Goal: Task Accomplishment & Management: Complete application form

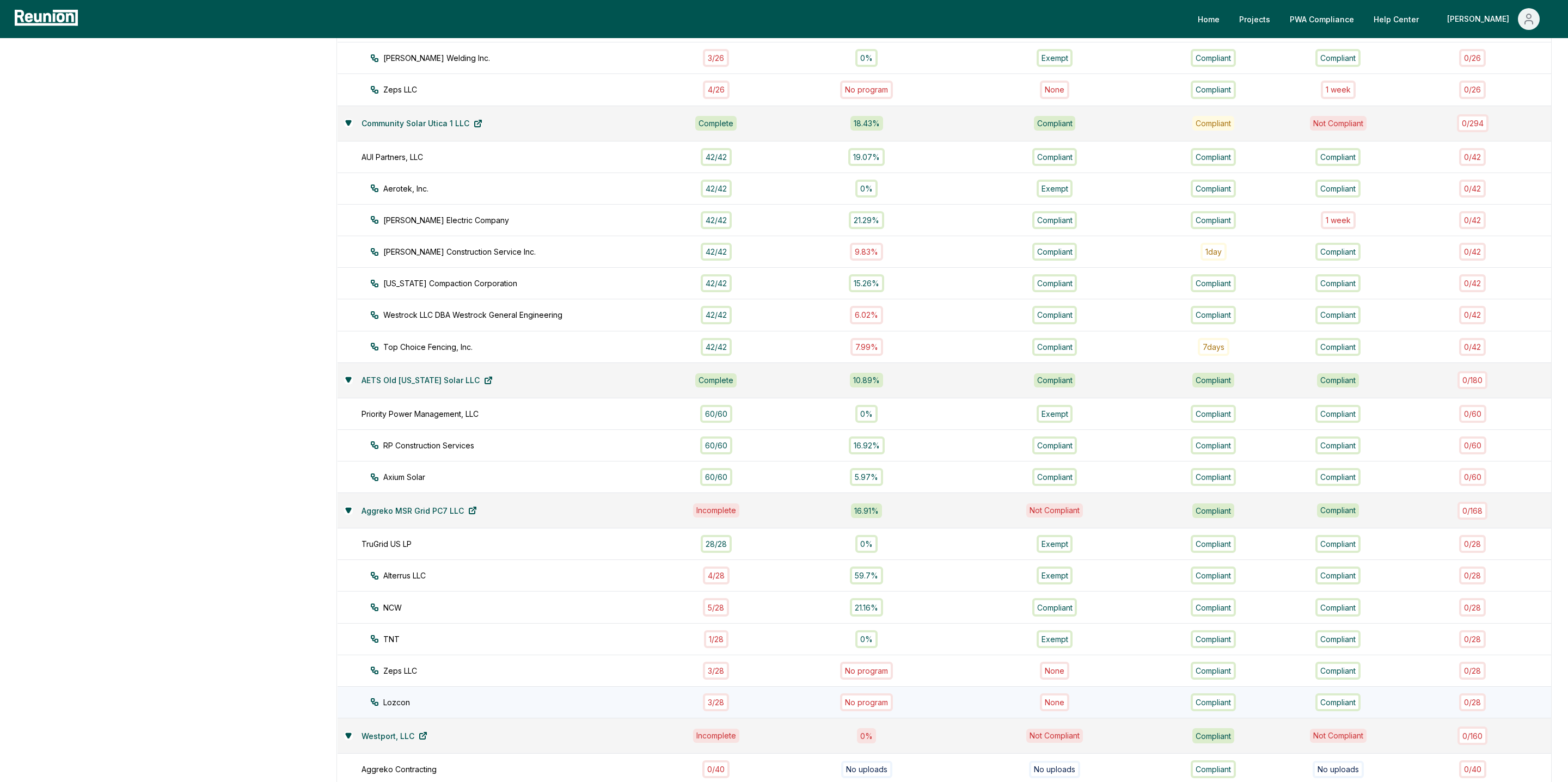
scroll to position [683, 0]
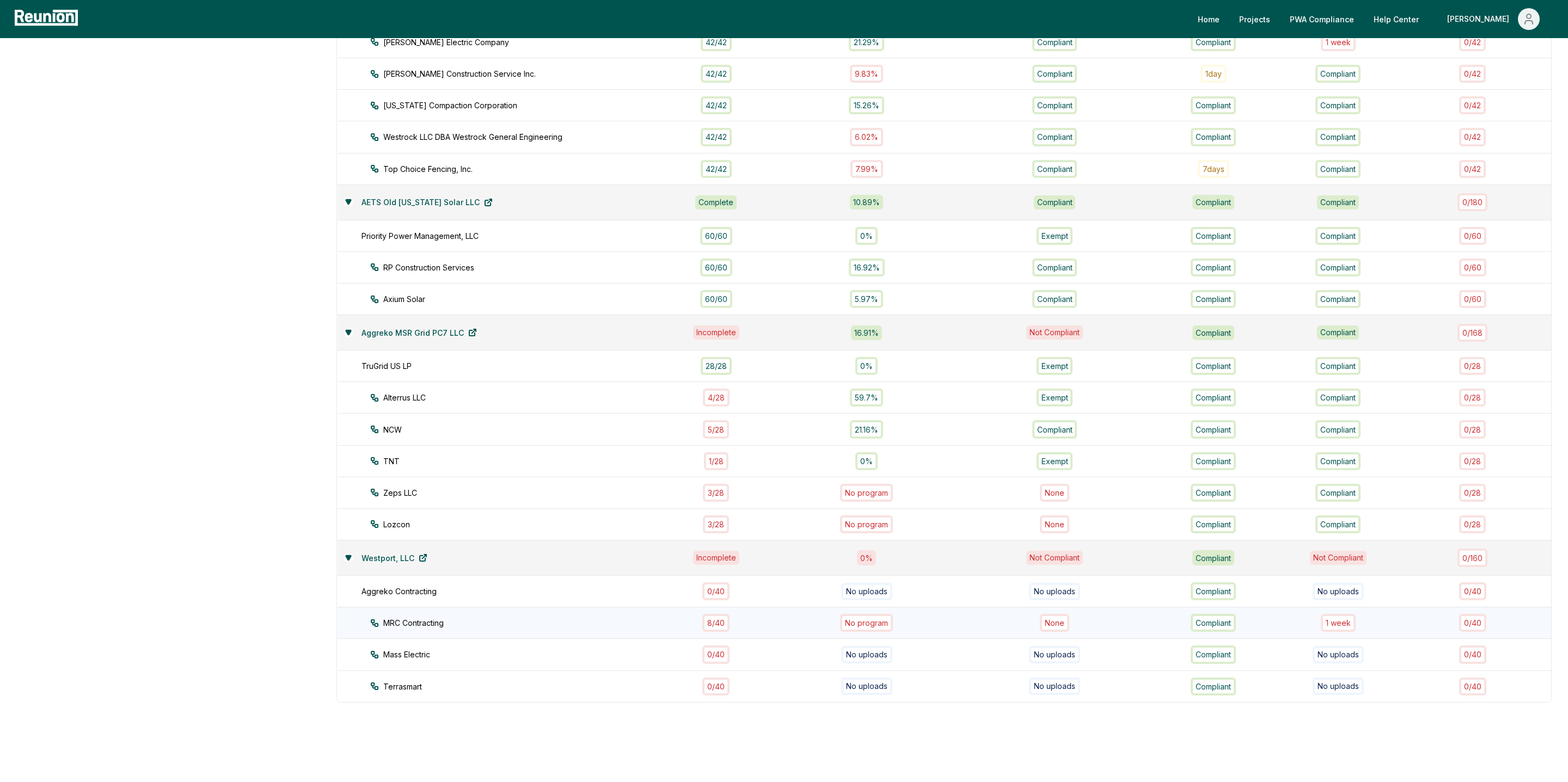
click at [726, 614] on div "8 / 40" at bounding box center [716, 623] width 27 height 18
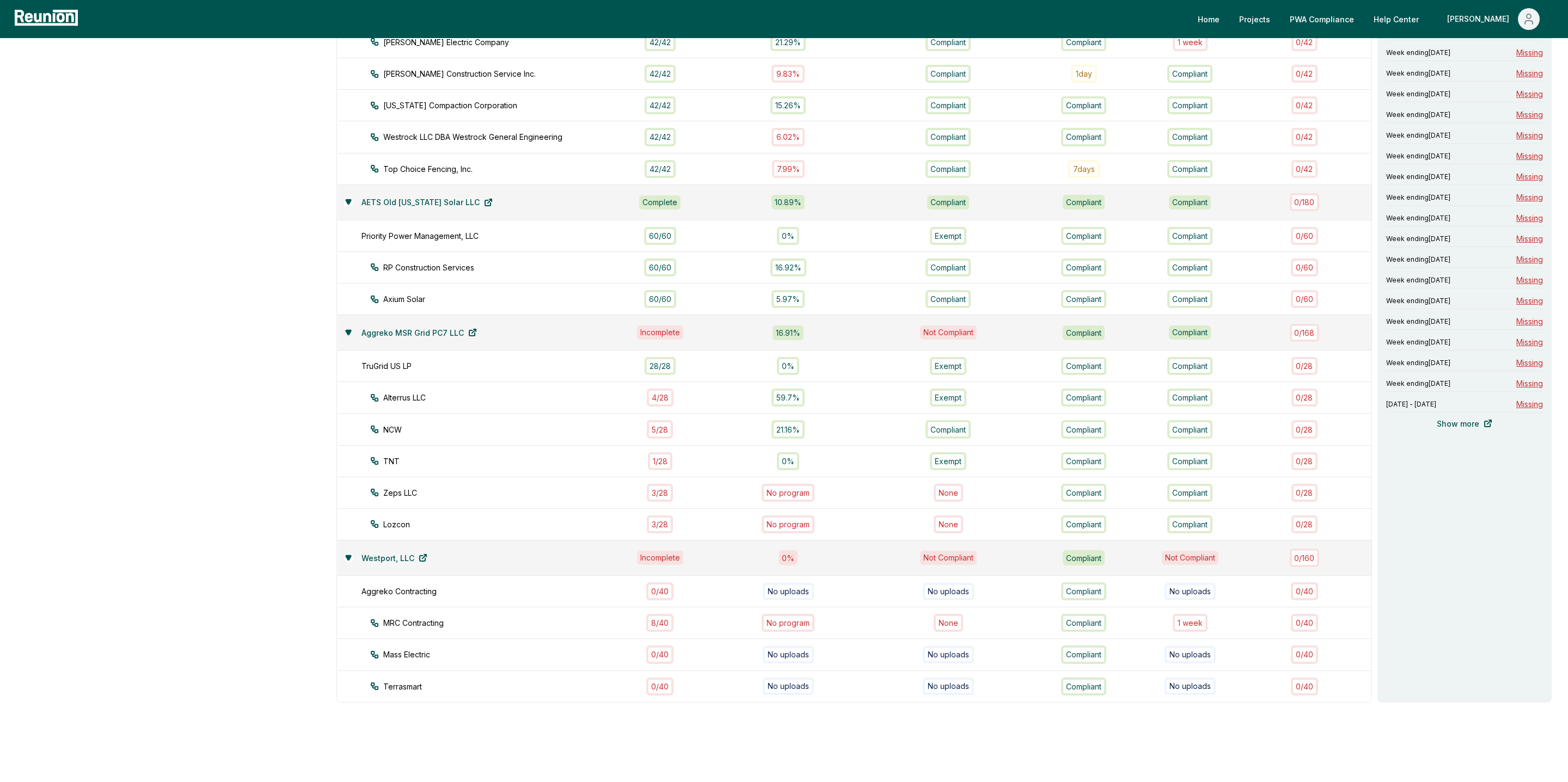
click at [349, 330] on icon at bounding box center [348, 332] width 5 height 4
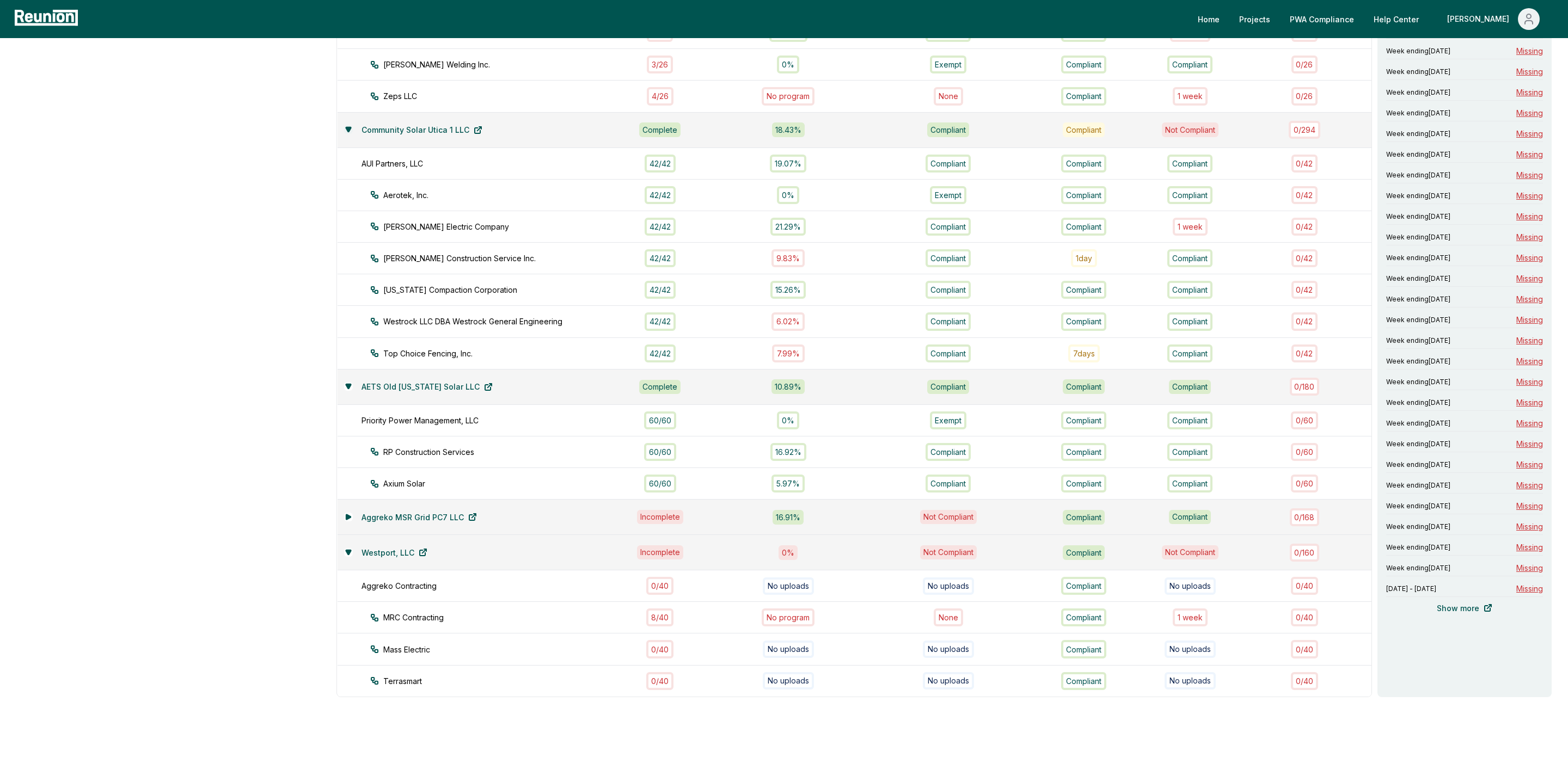
click at [352, 125] on button at bounding box center [348, 130] width 8 height 8
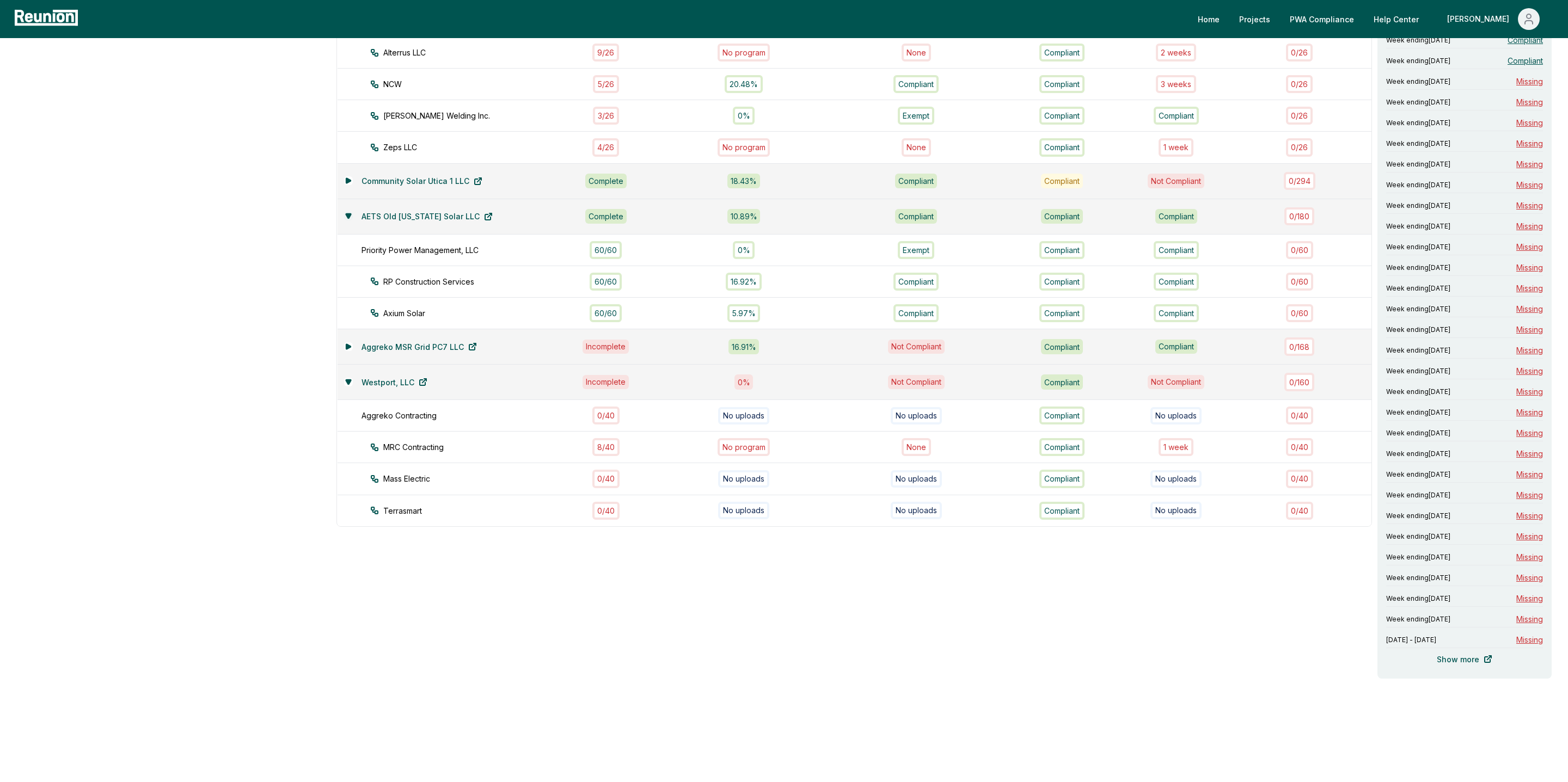
click at [345, 213] on icon at bounding box center [348, 216] width 6 height 6
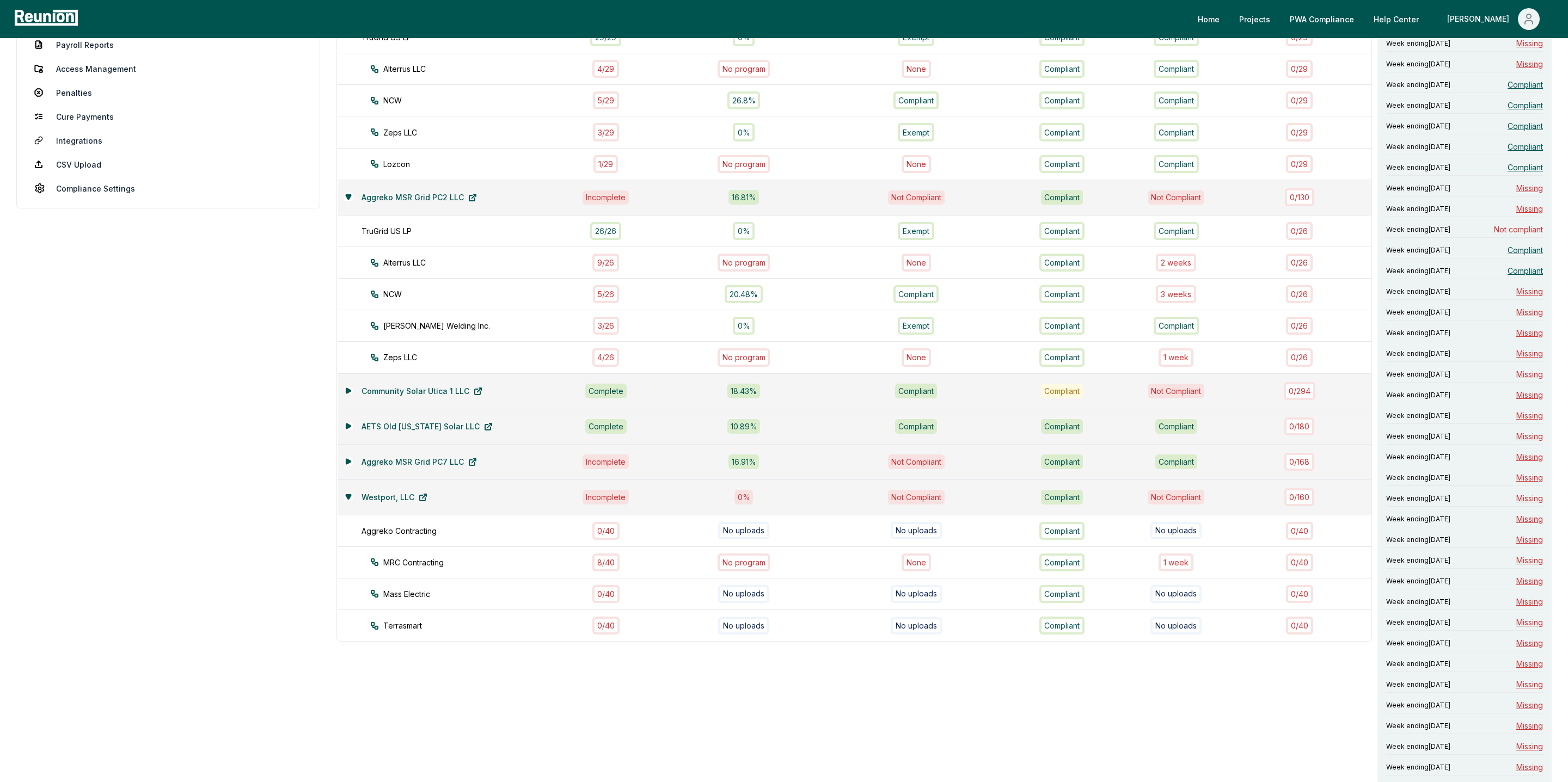
click at [349, 200] on div "Aggreko MSR Grid PC2 LLC" at bounding box center [447, 197] width 207 height 22
click at [349, 195] on icon at bounding box center [348, 197] width 5 height 4
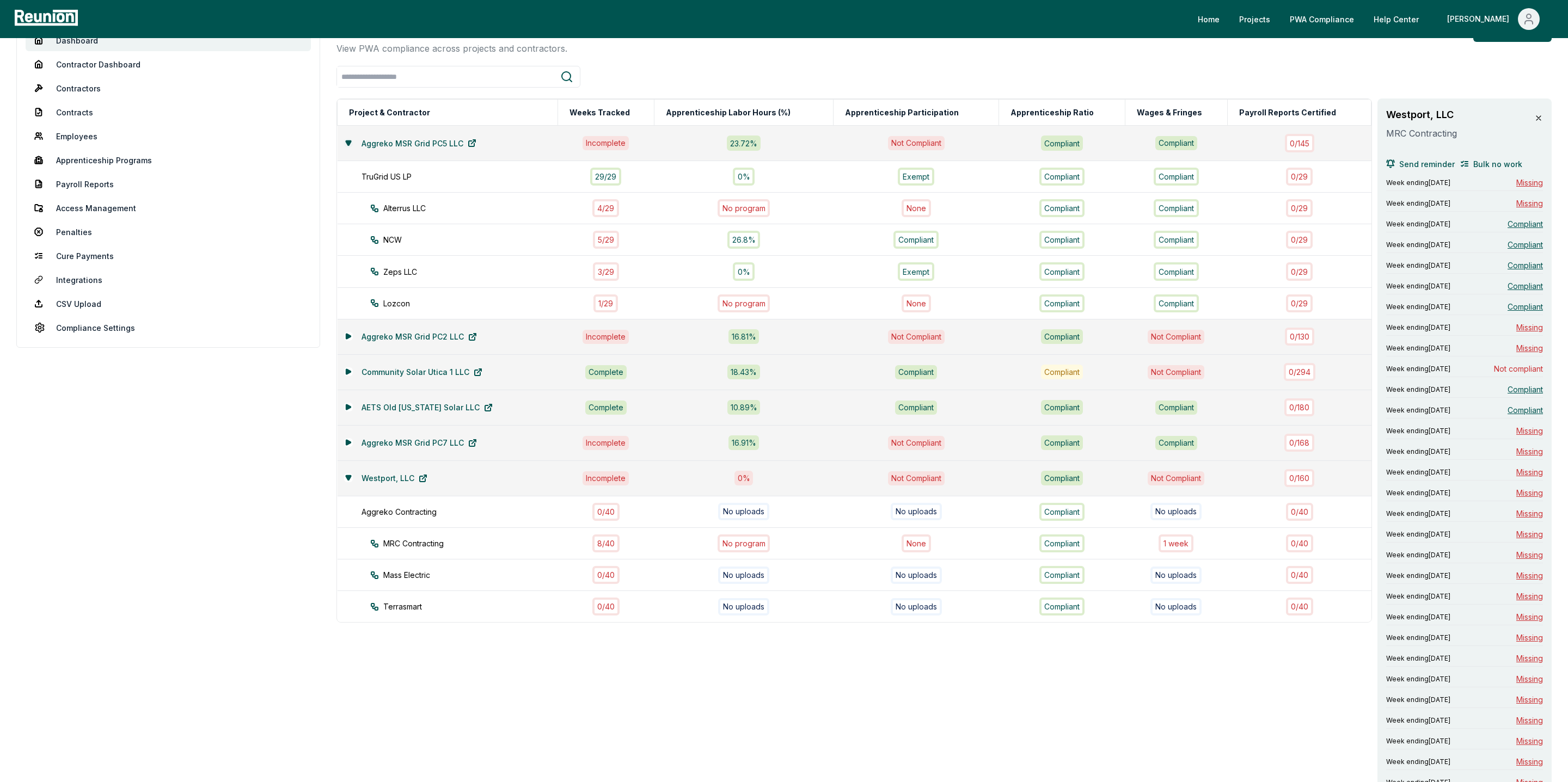
click at [348, 145] on icon at bounding box center [348, 143] width 5 height 4
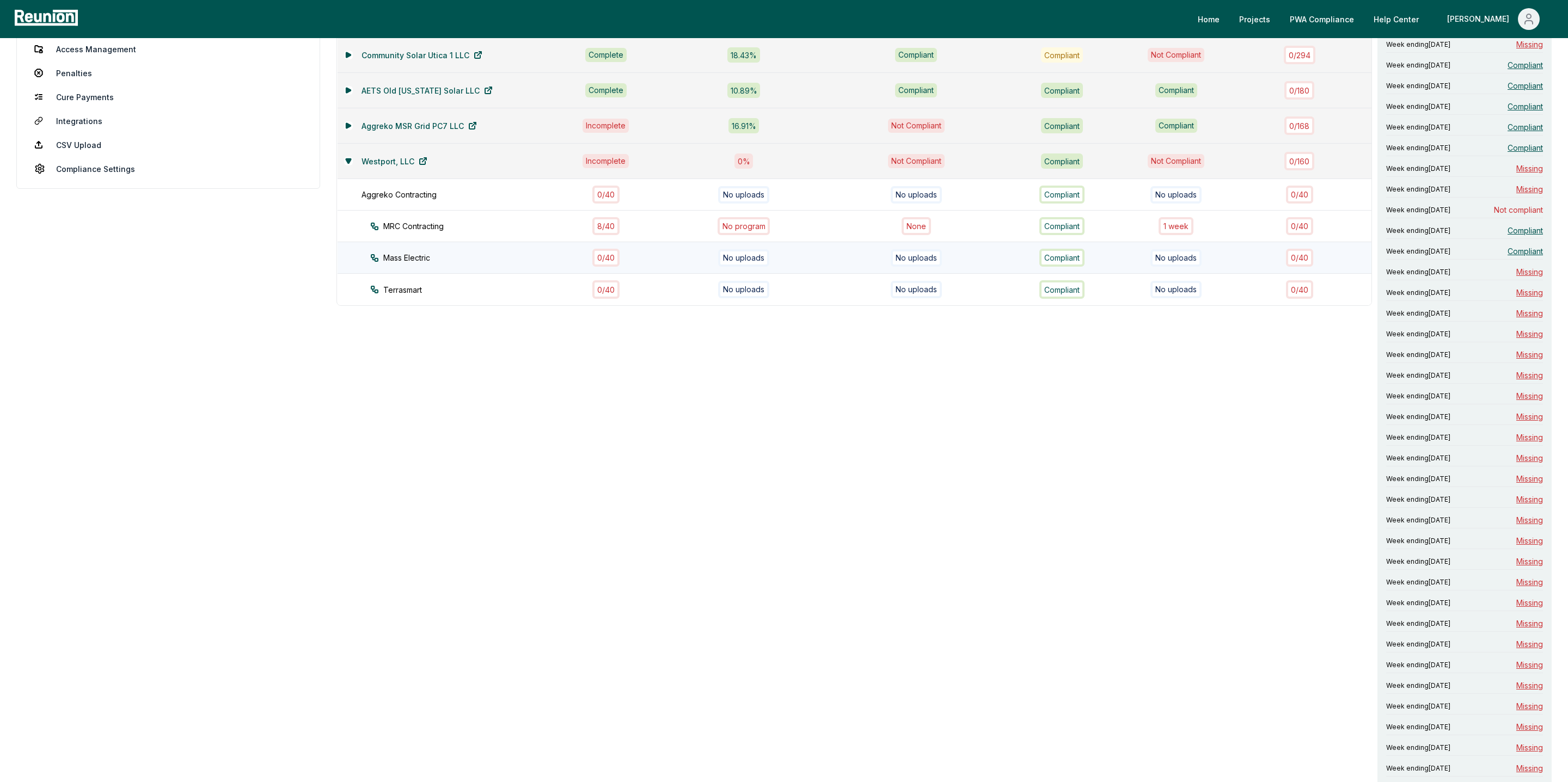
scroll to position [255, 0]
click at [1173, 231] on div "1 week" at bounding box center [1176, 228] width 35 height 18
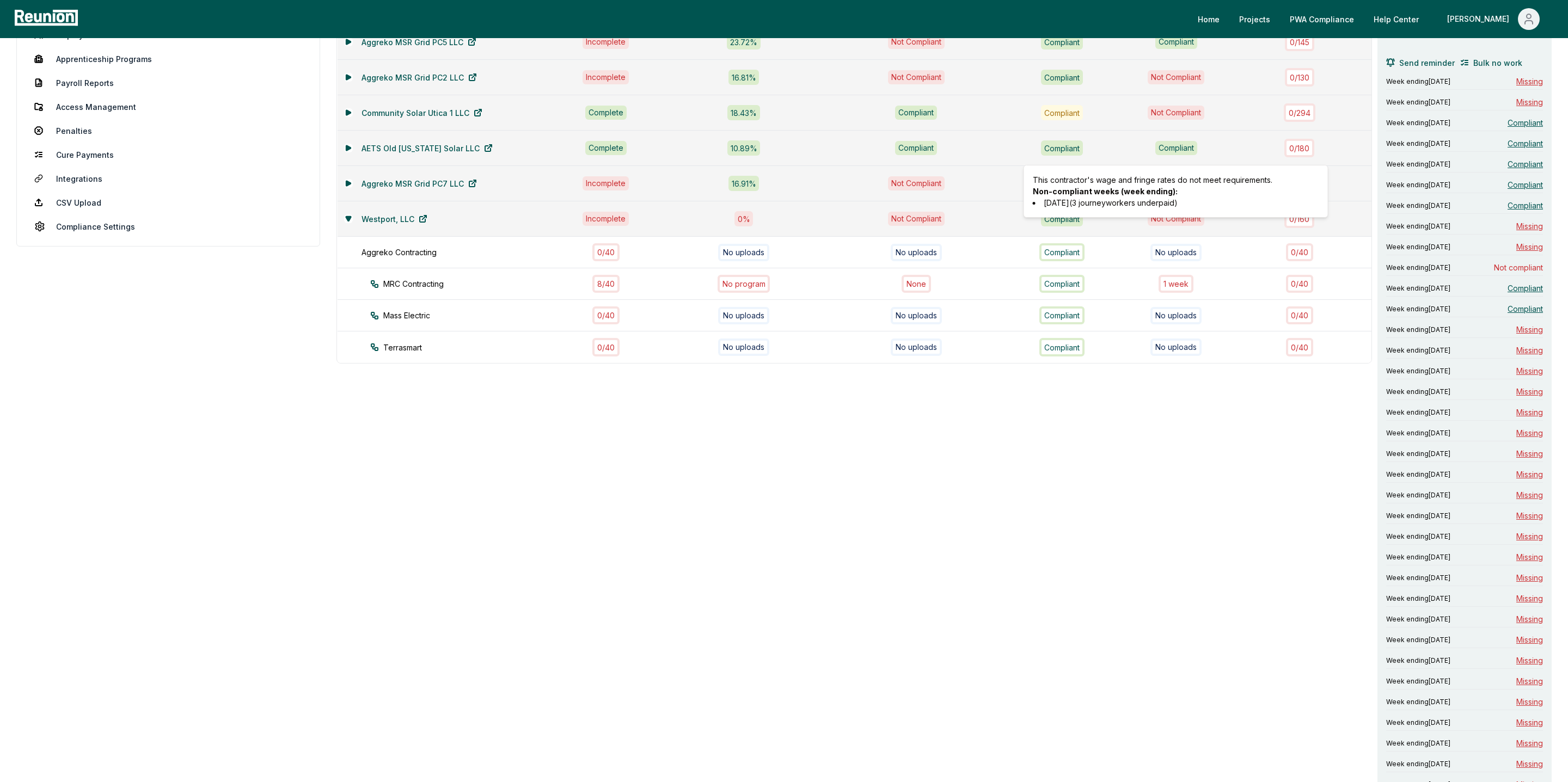
scroll to position [183, 0]
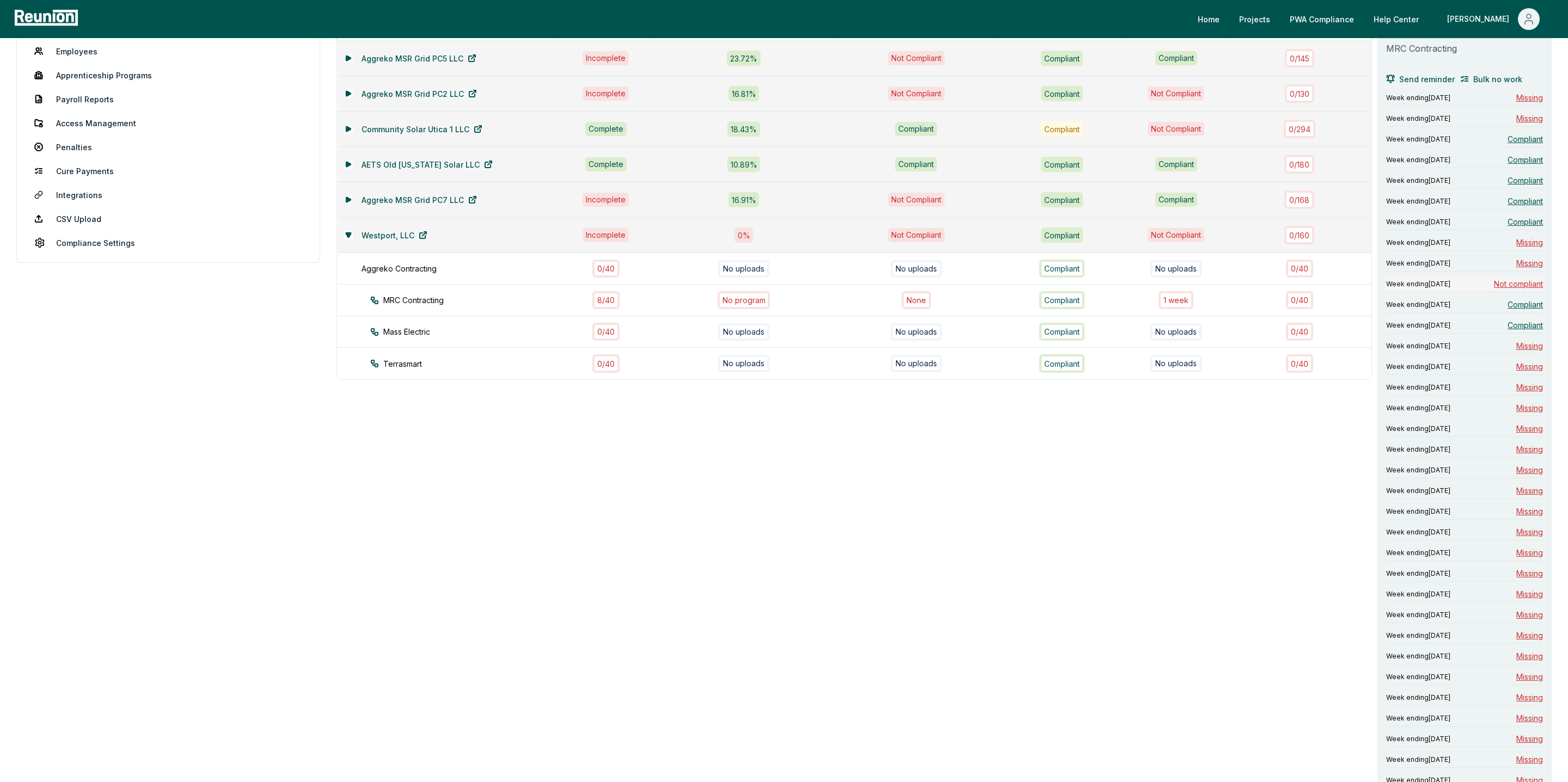
click at [1523, 285] on span "Not compliant" at bounding box center [1518, 284] width 49 height 11
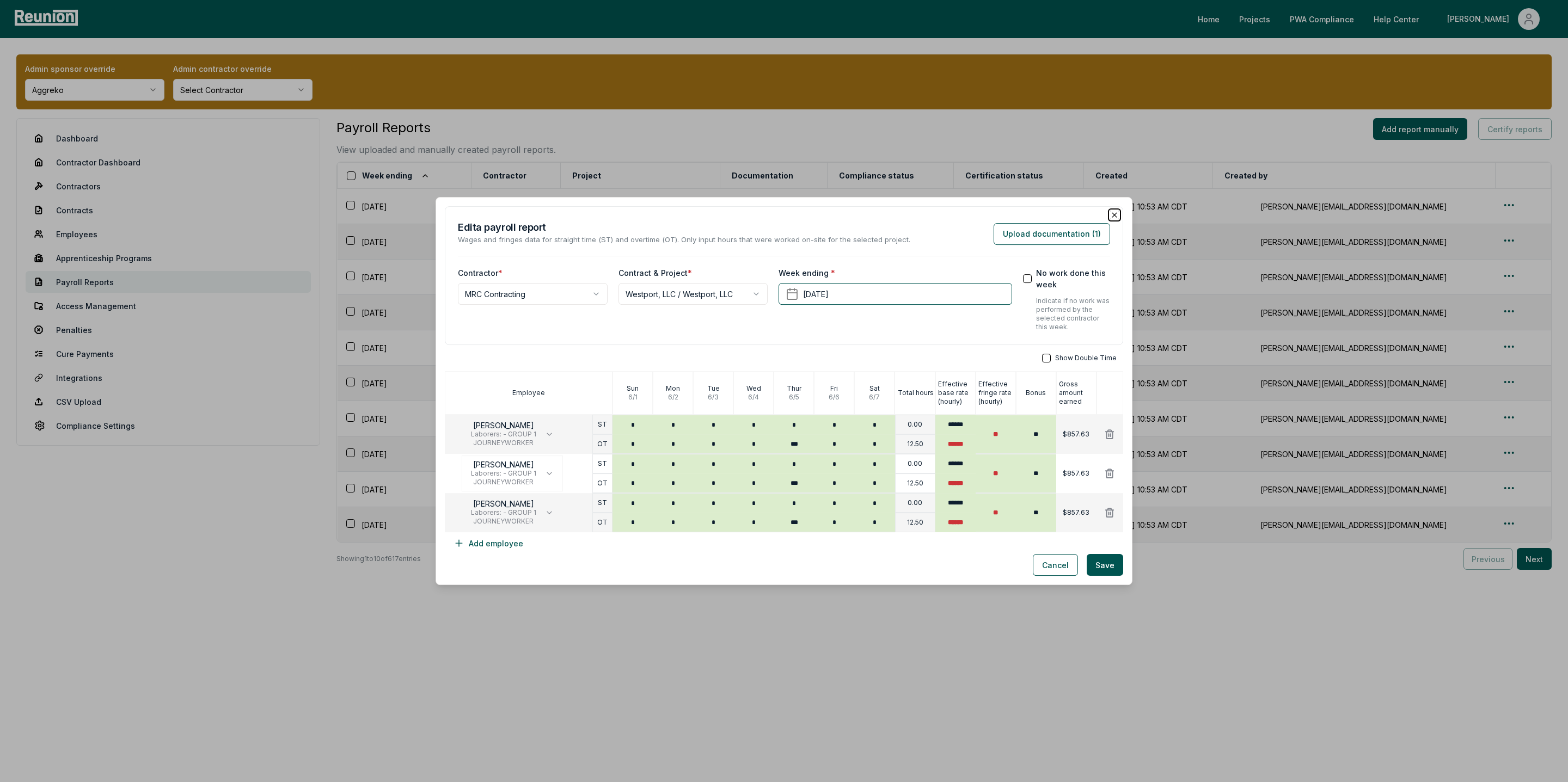
click at [1116, 216] on icon "button" at bounding box center [1114, 215] width 8 height 8
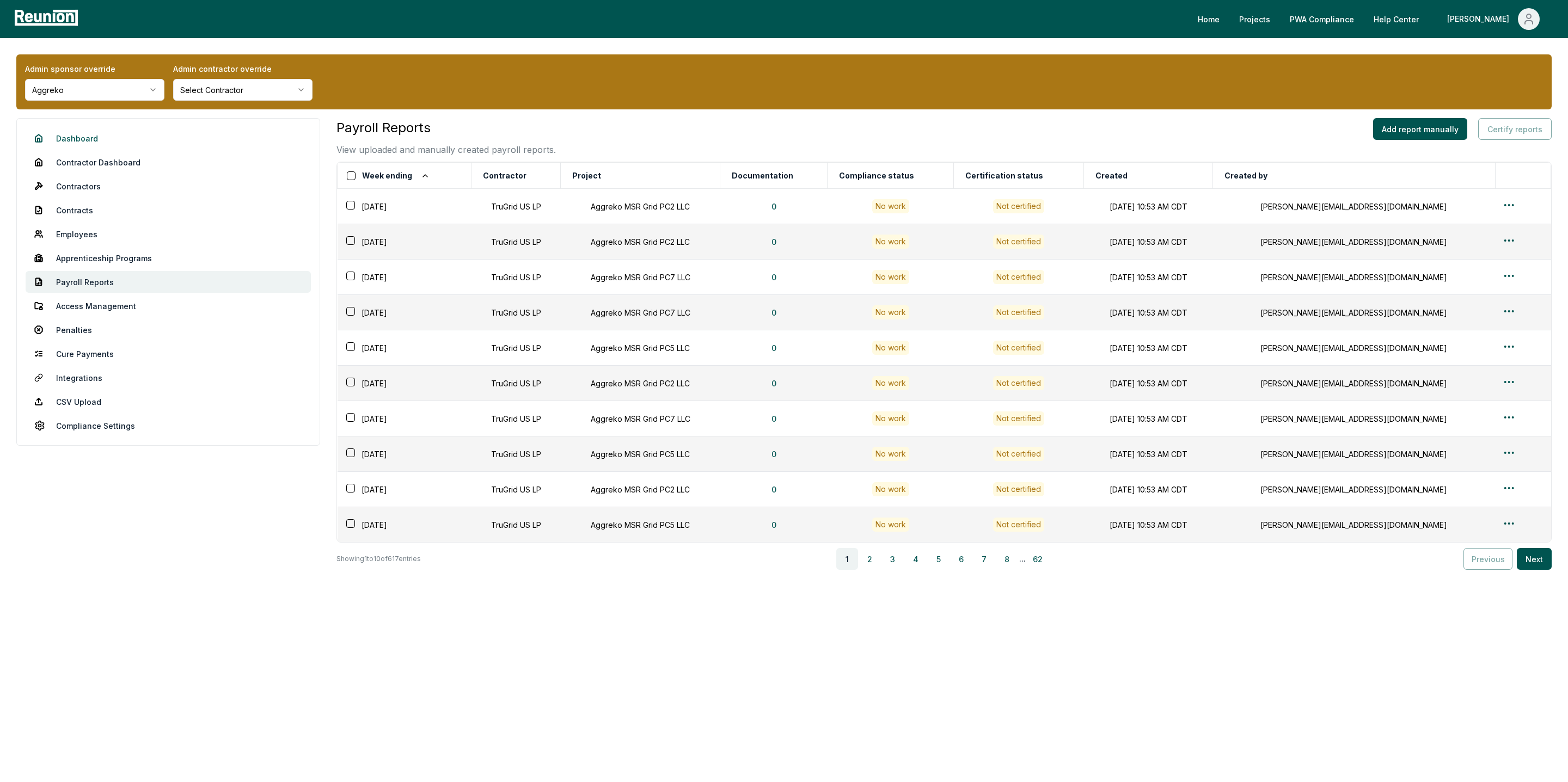
click at [70, 132] on link "Dashboard" at bounding box center [168, 138] width 285 height 22
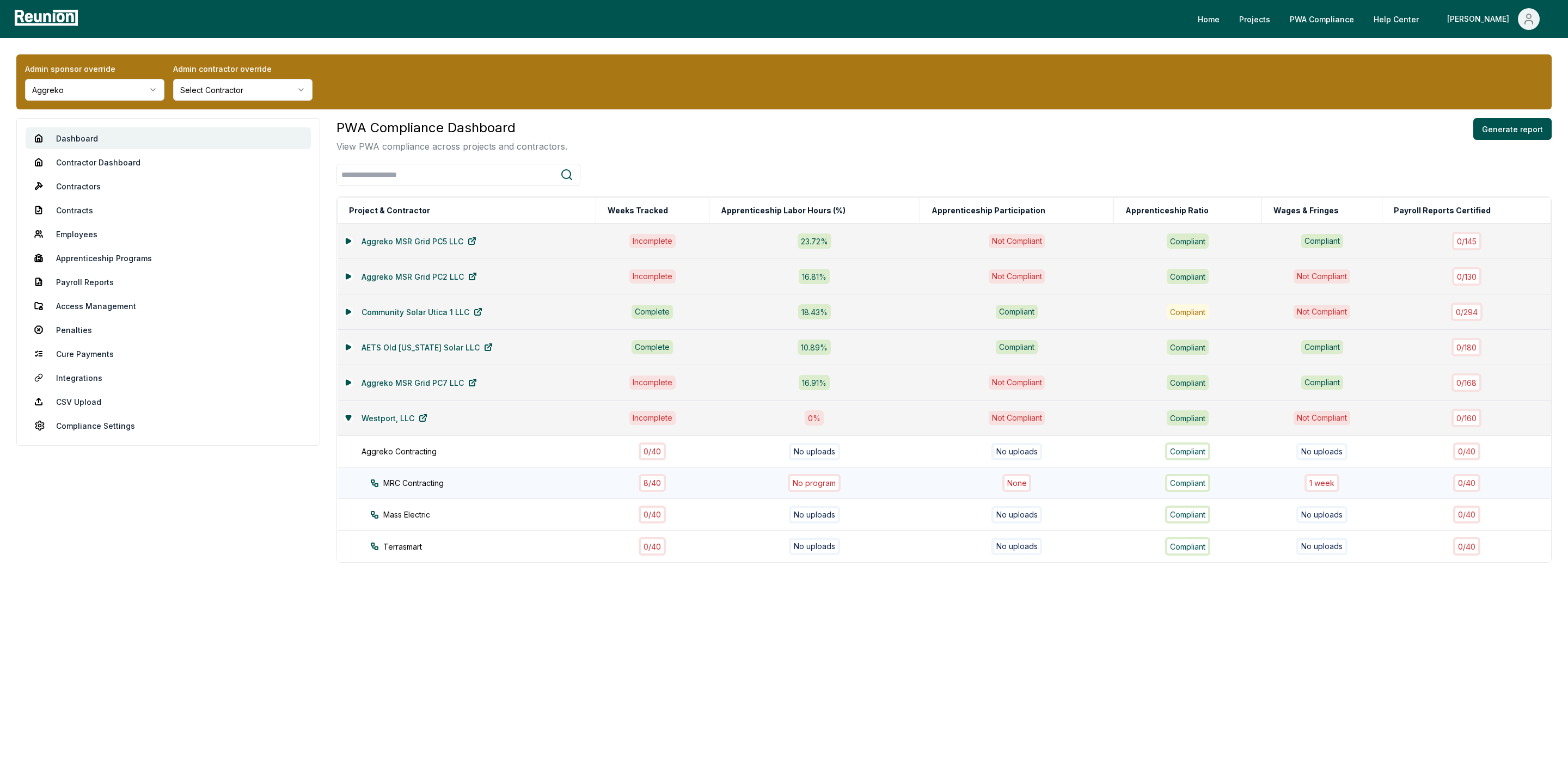
click at [651, 487] on div "8 / 40" at bounding box center [652, 483] width 27 height 18
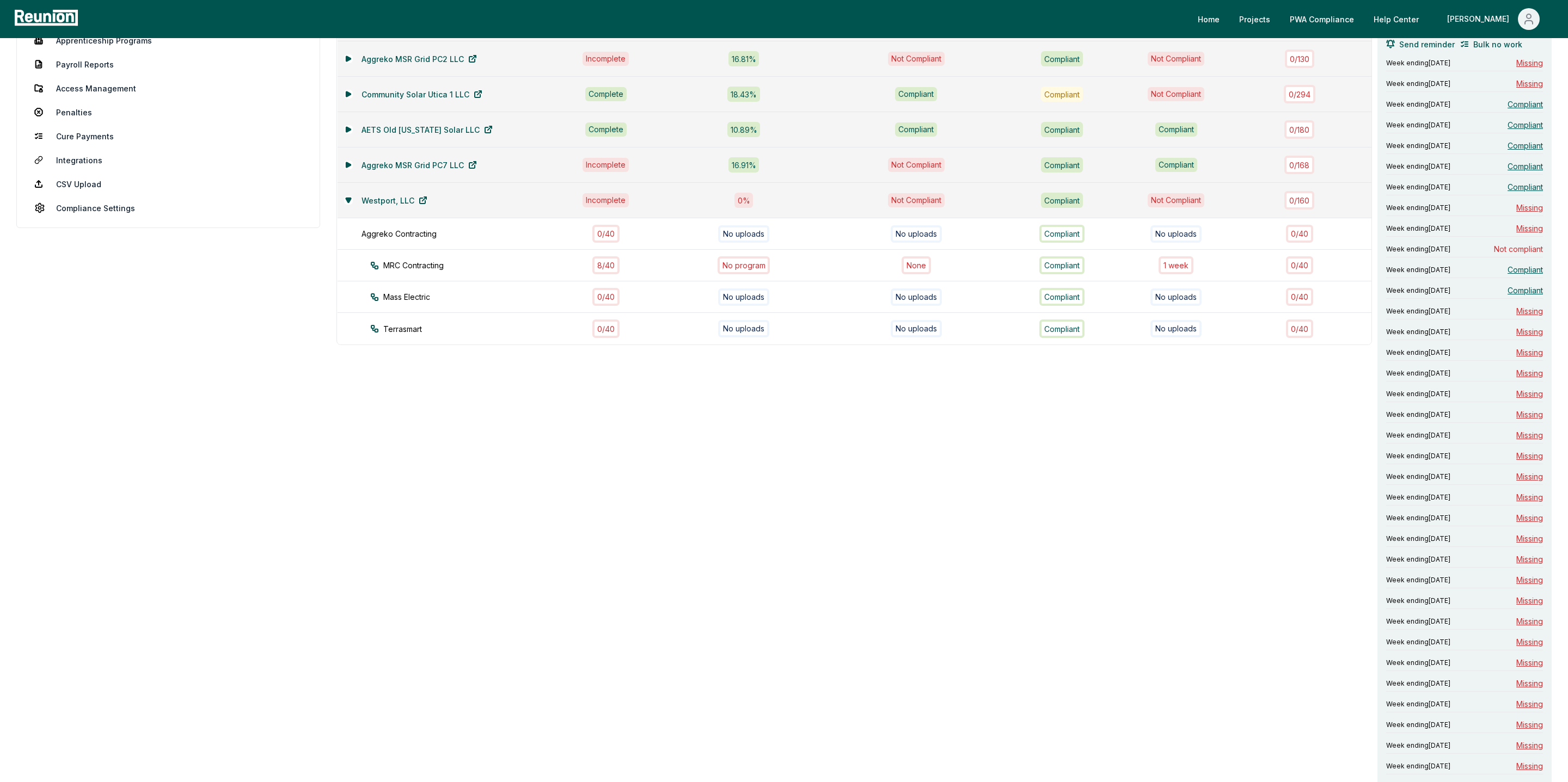
scroll to position [217, 0]
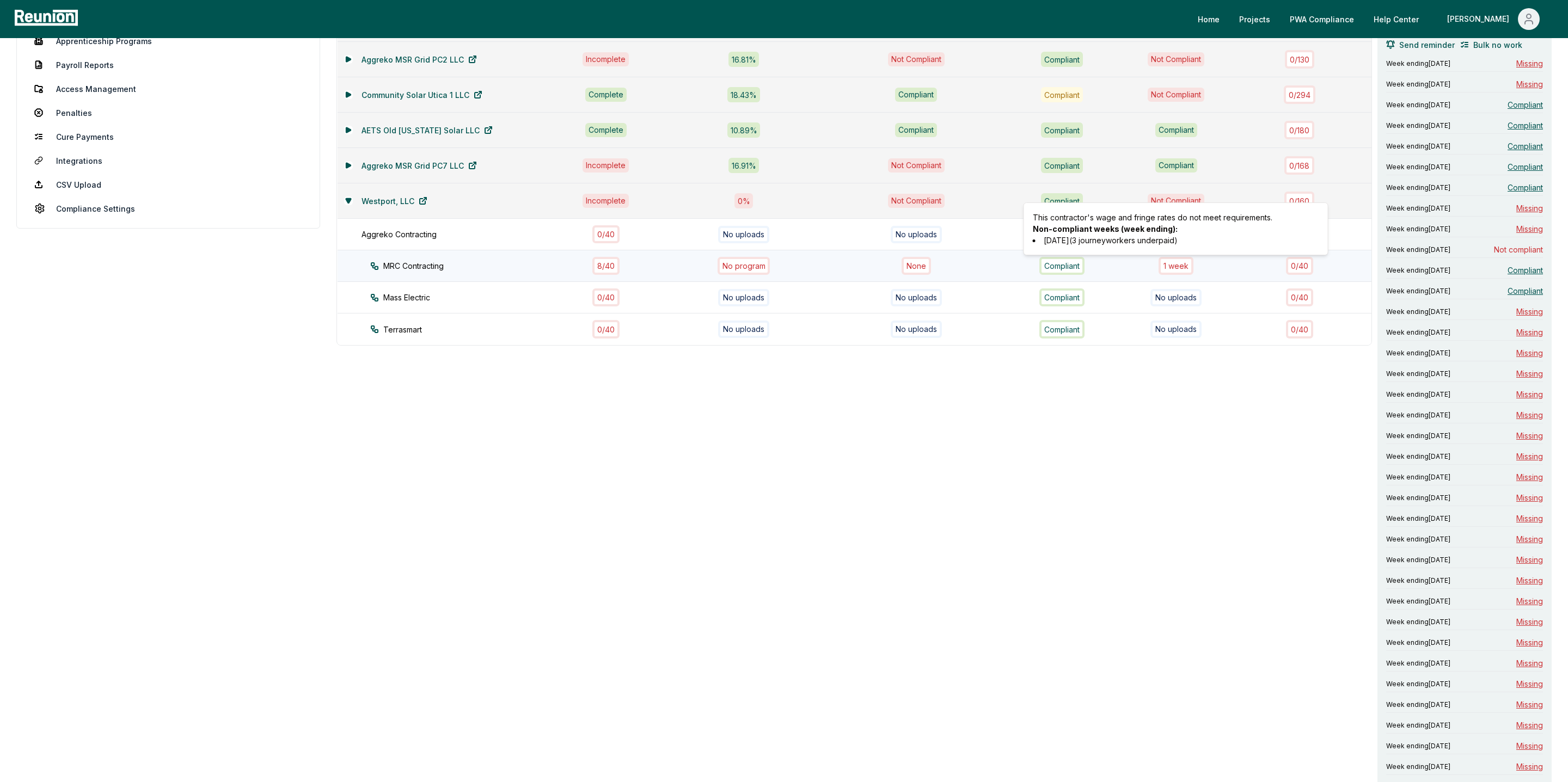
click at [1190, 270] on div "1 week" at bounding box center [1176, 266] width 35 height 18
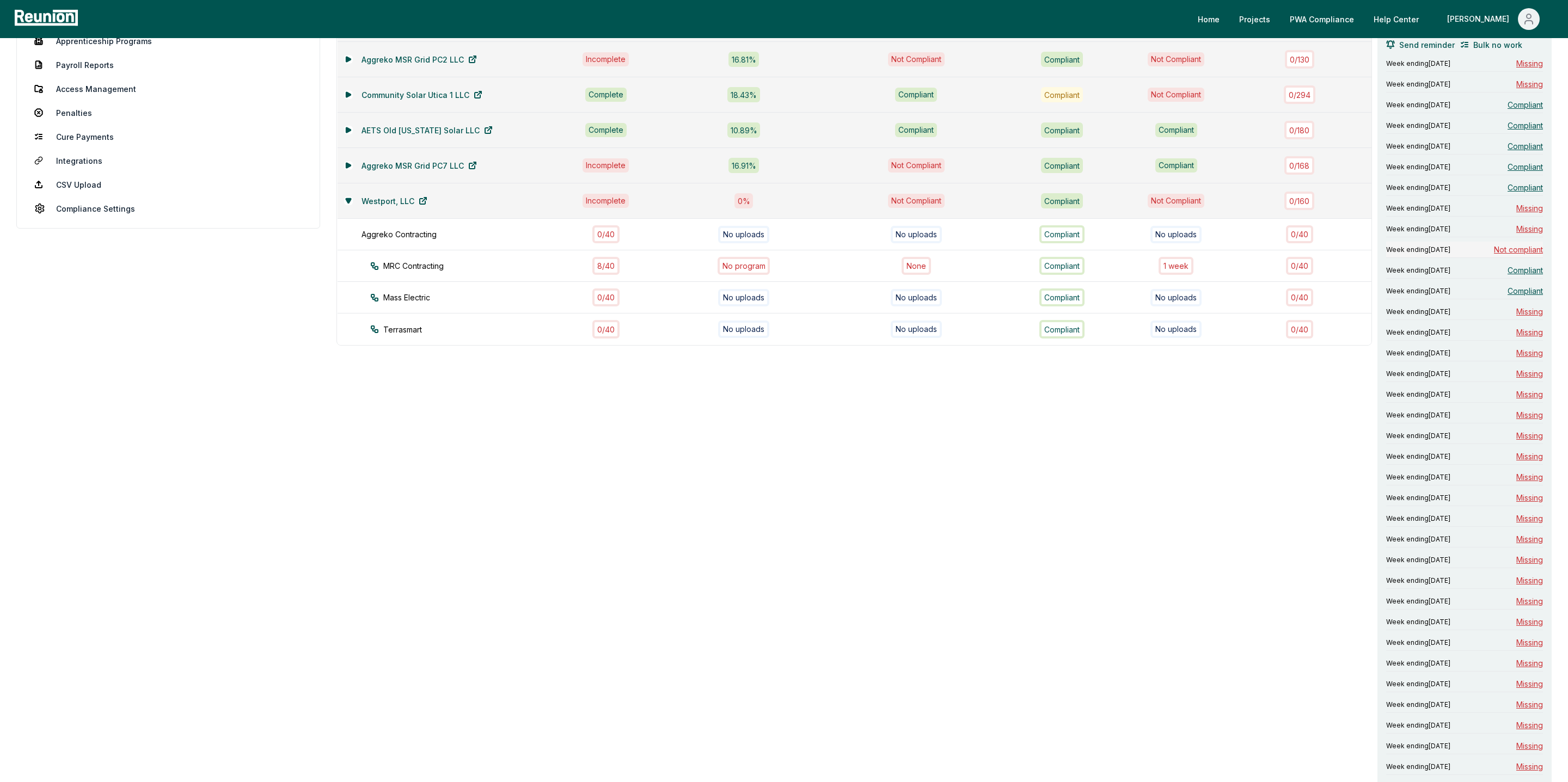
click at [1506, 249] on span "Not compliant" at bounding box center [1518, 249] width 49 height 11
click at [1519, 274] on span "Compliant" at bounding box center [1525, 270] width 36 height 11
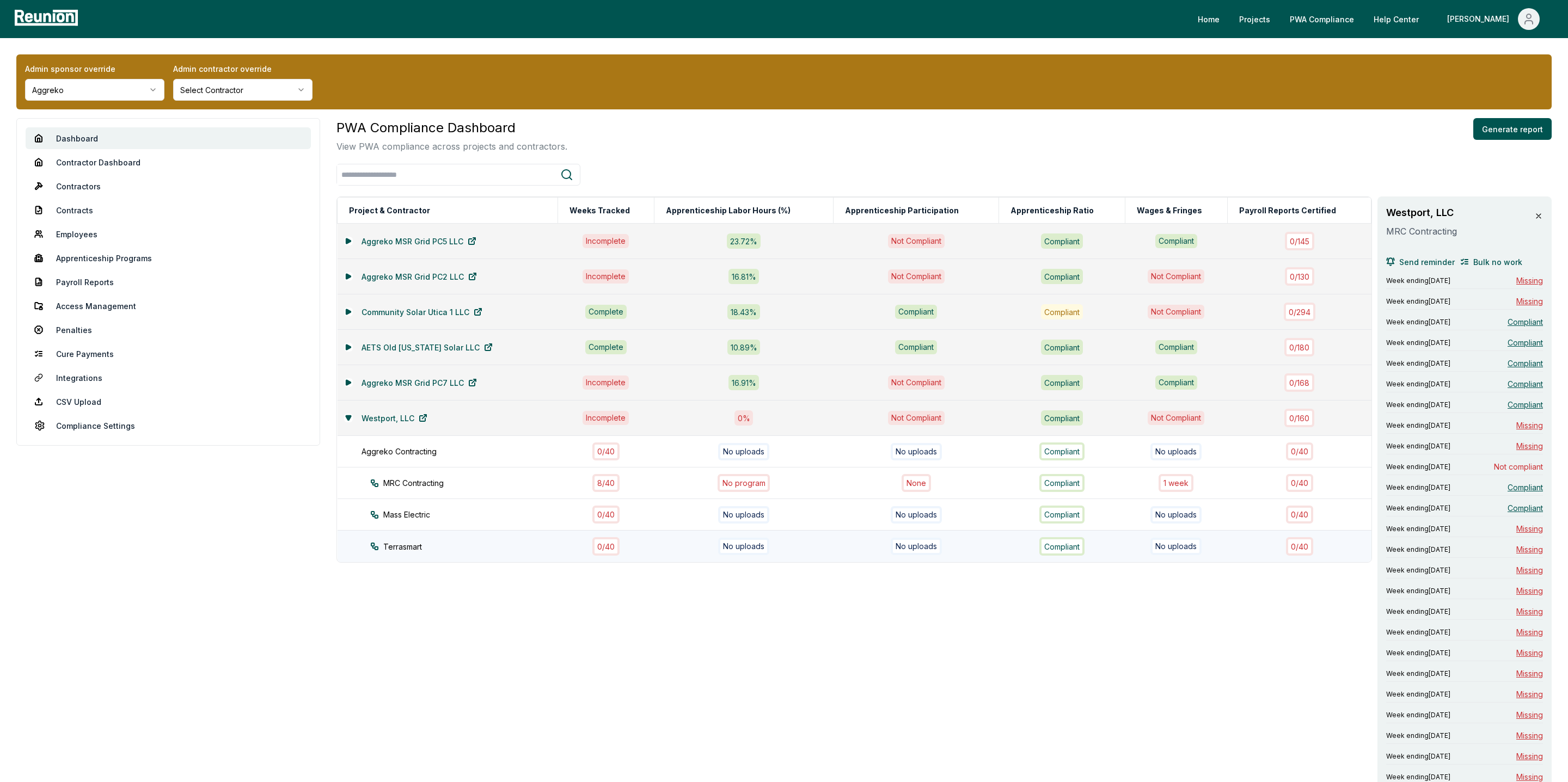
click at [608, 543] on div "0 / 40" at bounding box center [606, 546] width 27 height 18
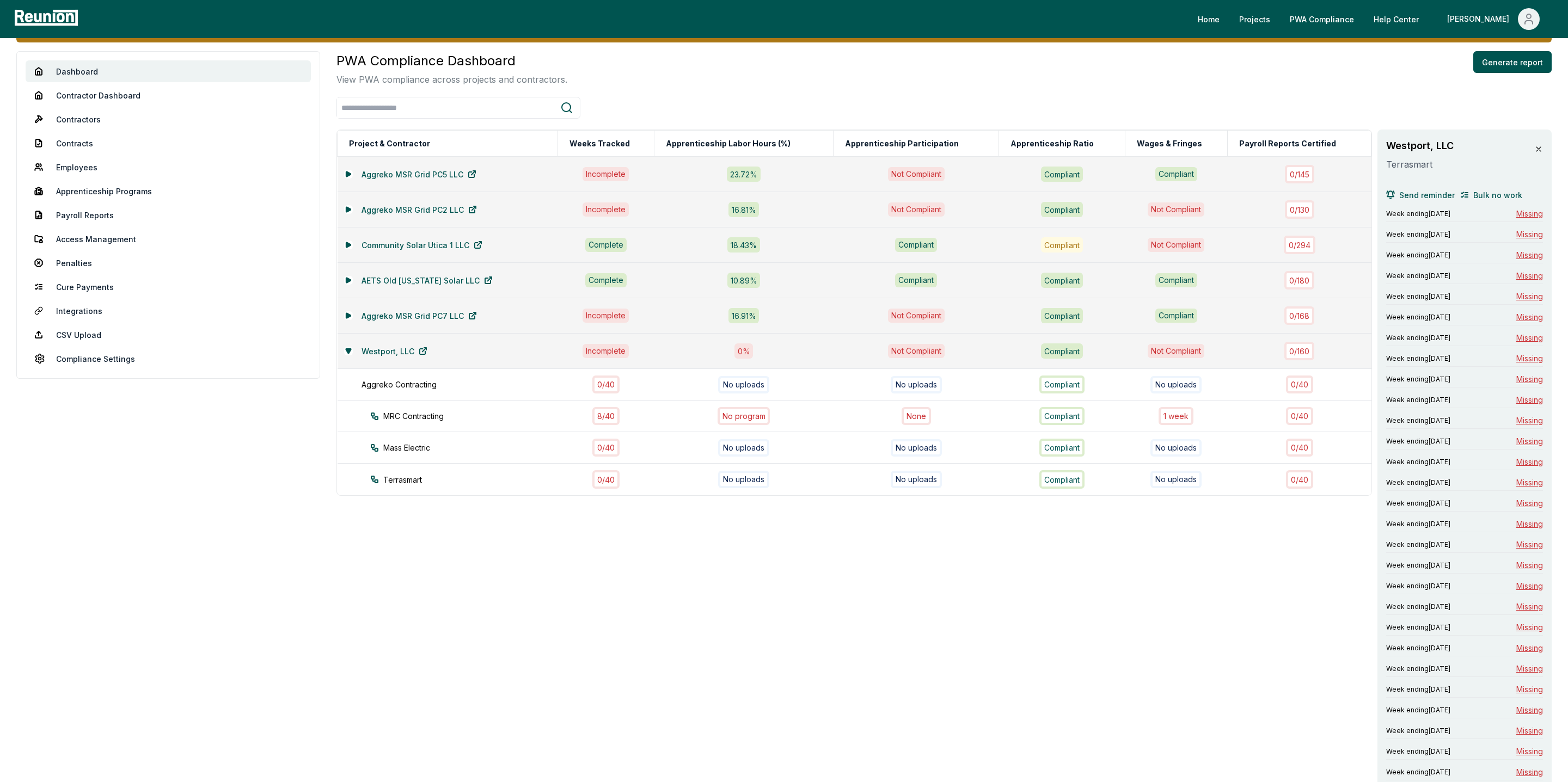
scroll to position [66, 0]
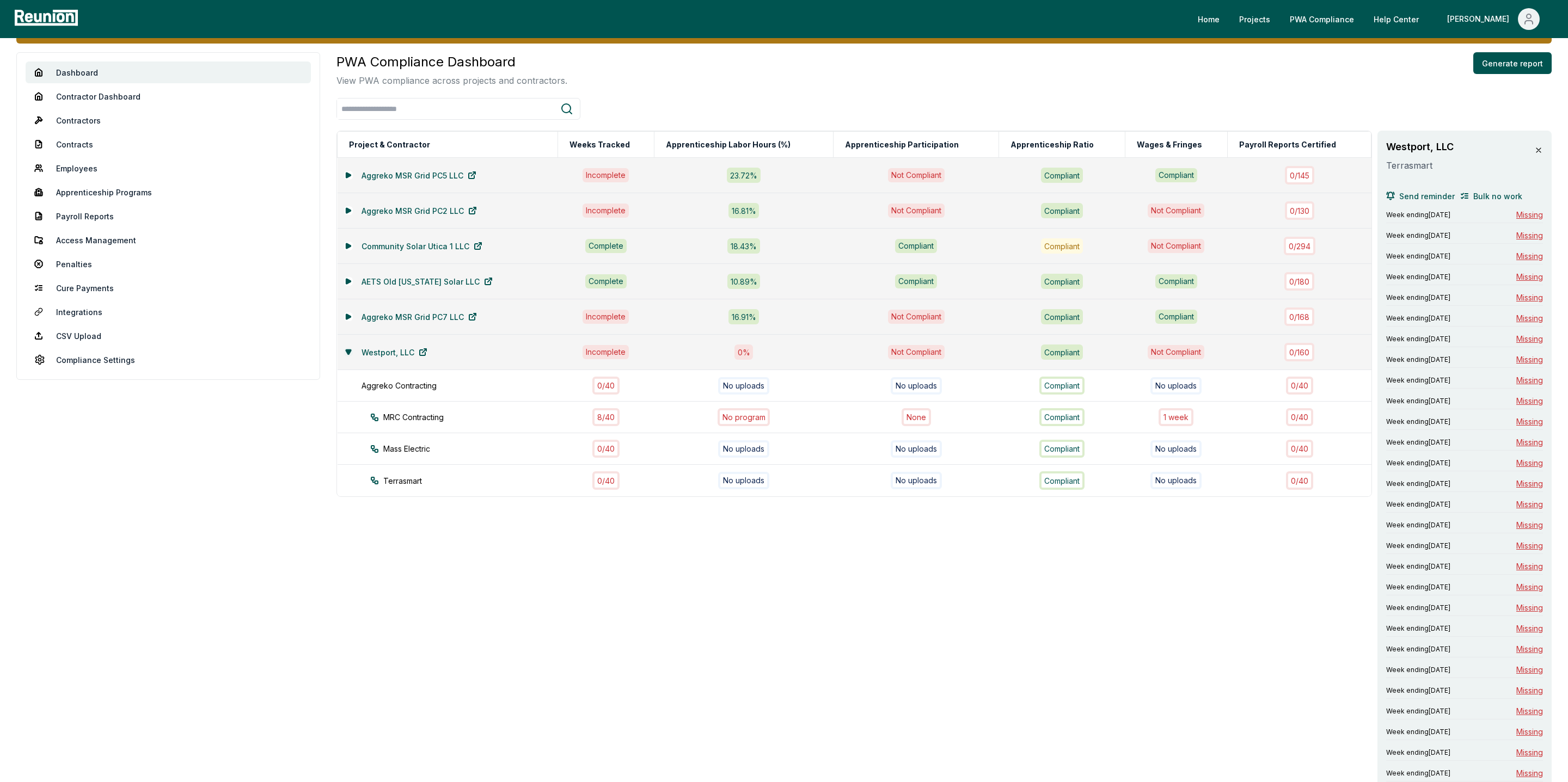
click at [350, 353] on icon at bounding box center [348, 351] width 5 height 4
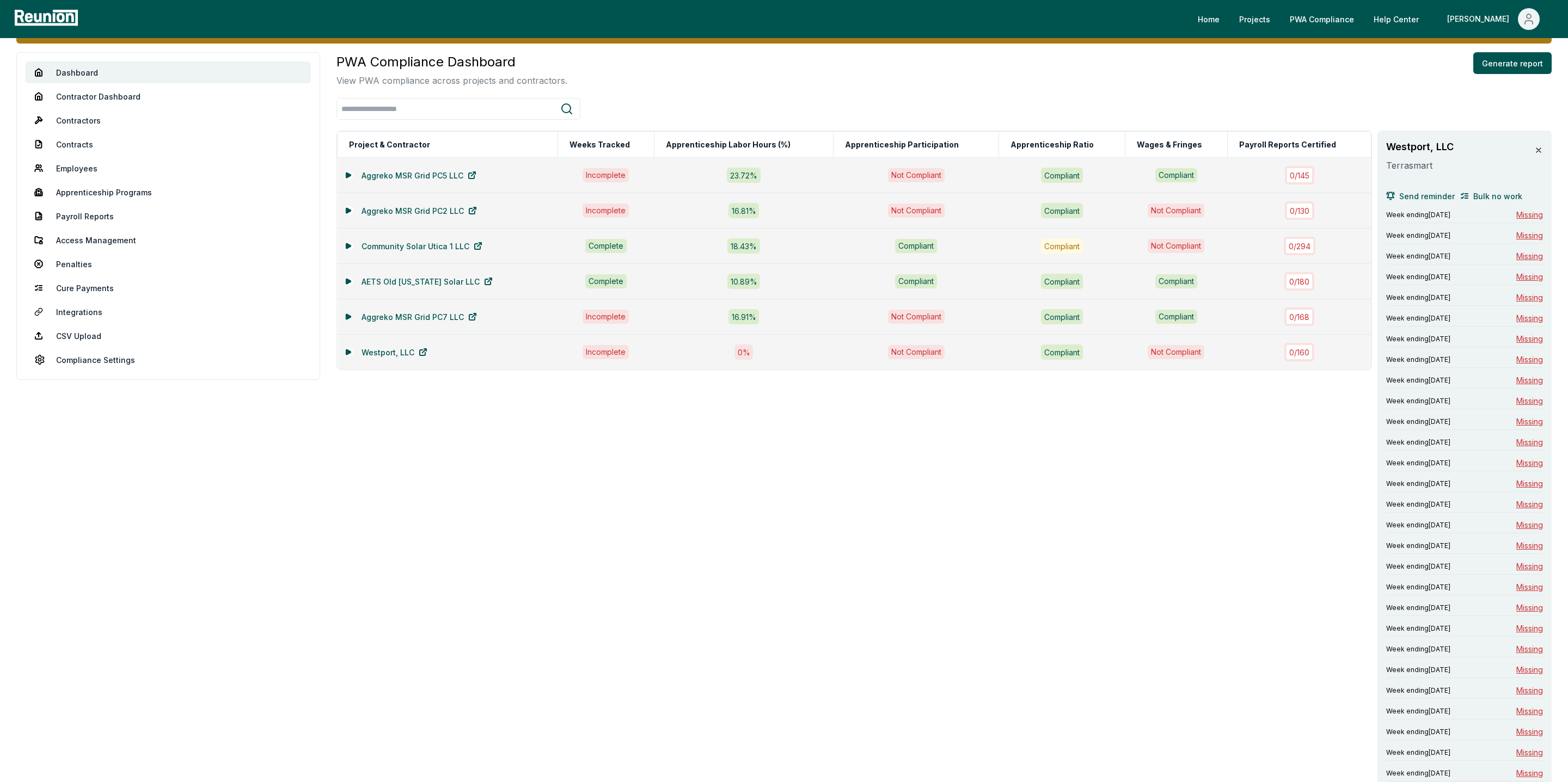
click at [346, 314] on icon at bounding box center [348, 316] width 6 height 6
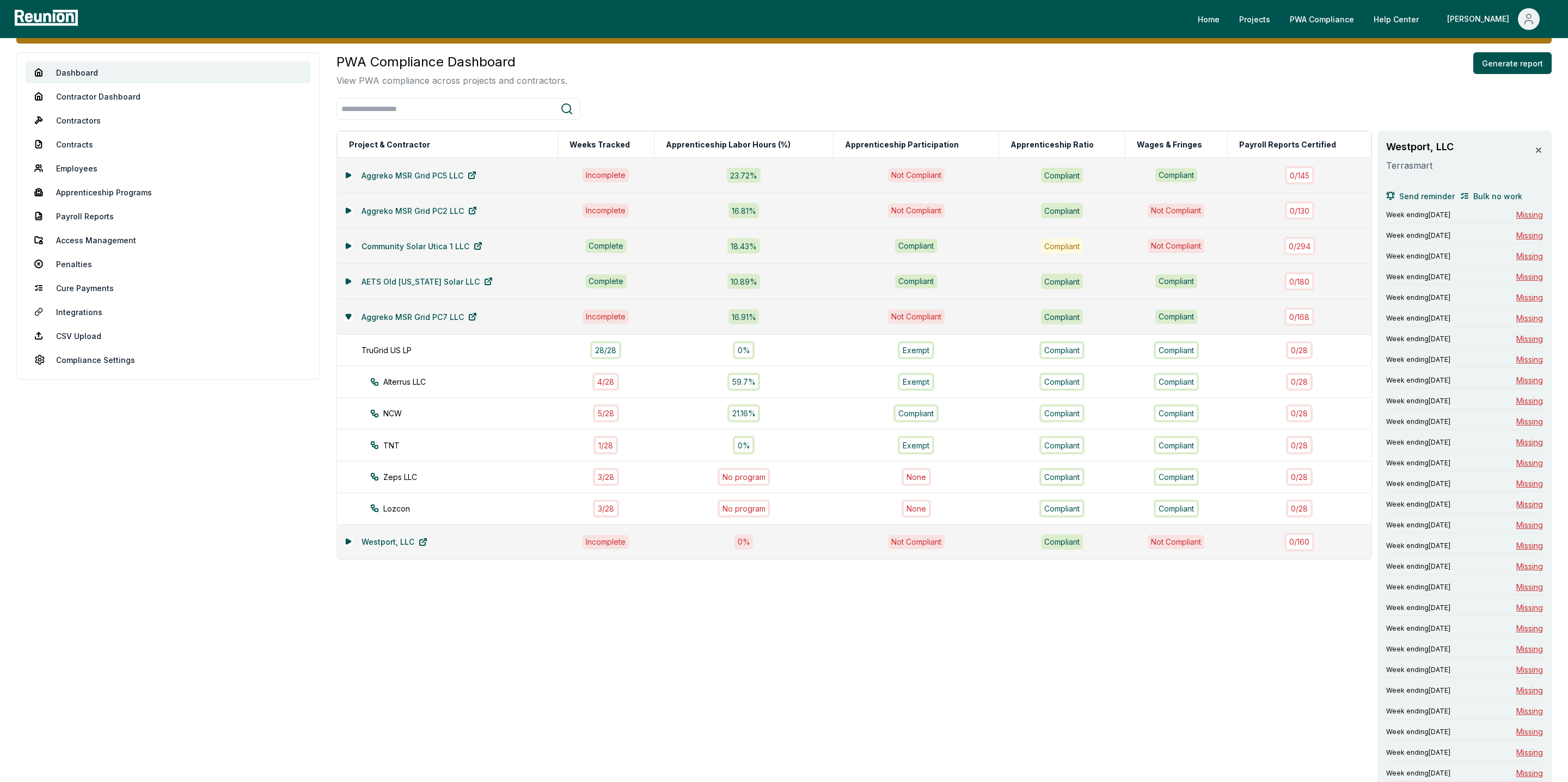
click at [346, 284] on icon at bounding box center [348, 281] width 4 height 5
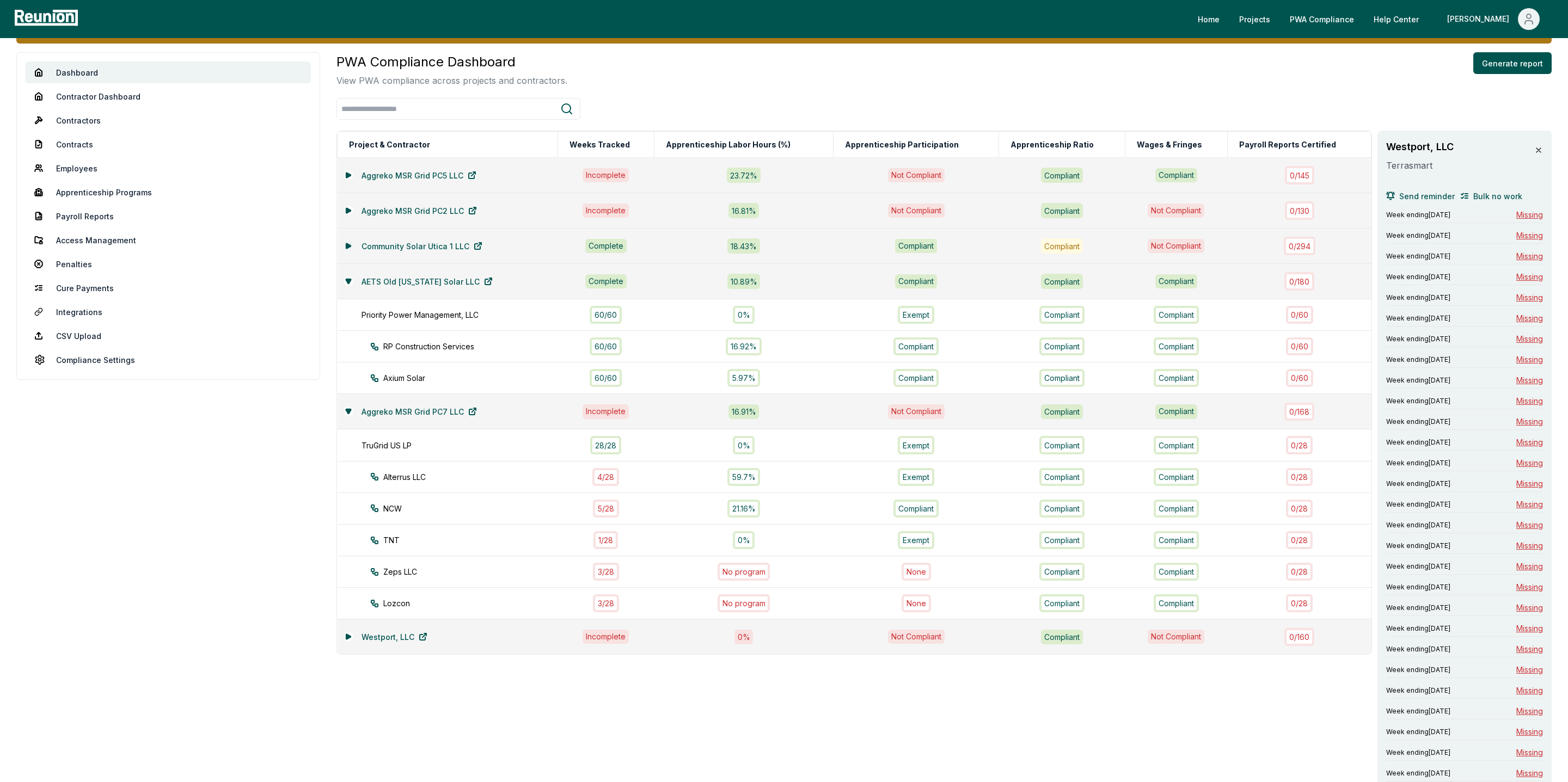
click at [348, 247] on icon at bounding box center [348, 246] width 4 height 5
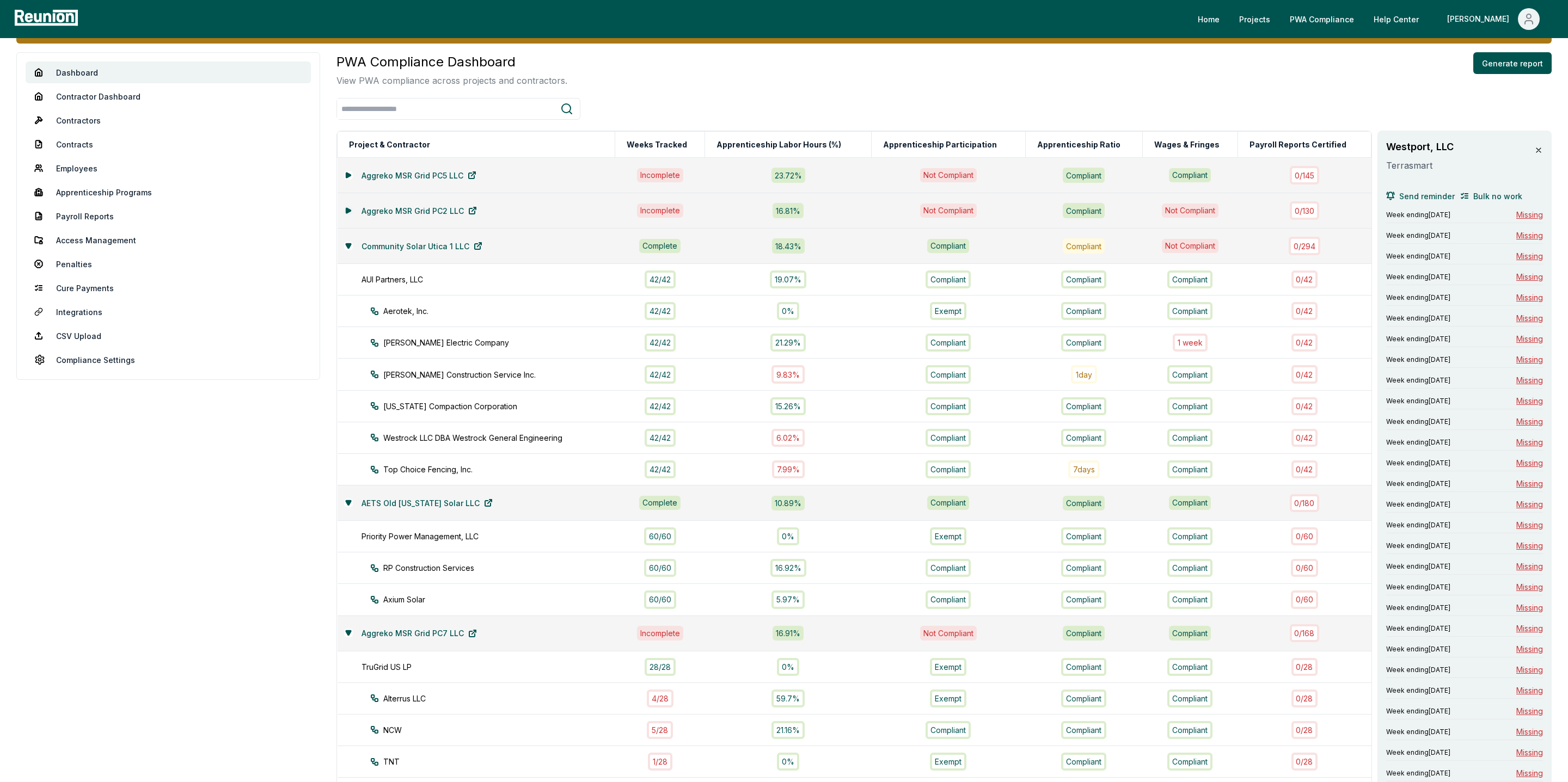
click at [348, 207] on button at bounding box center [348, 211] width 8 height 8
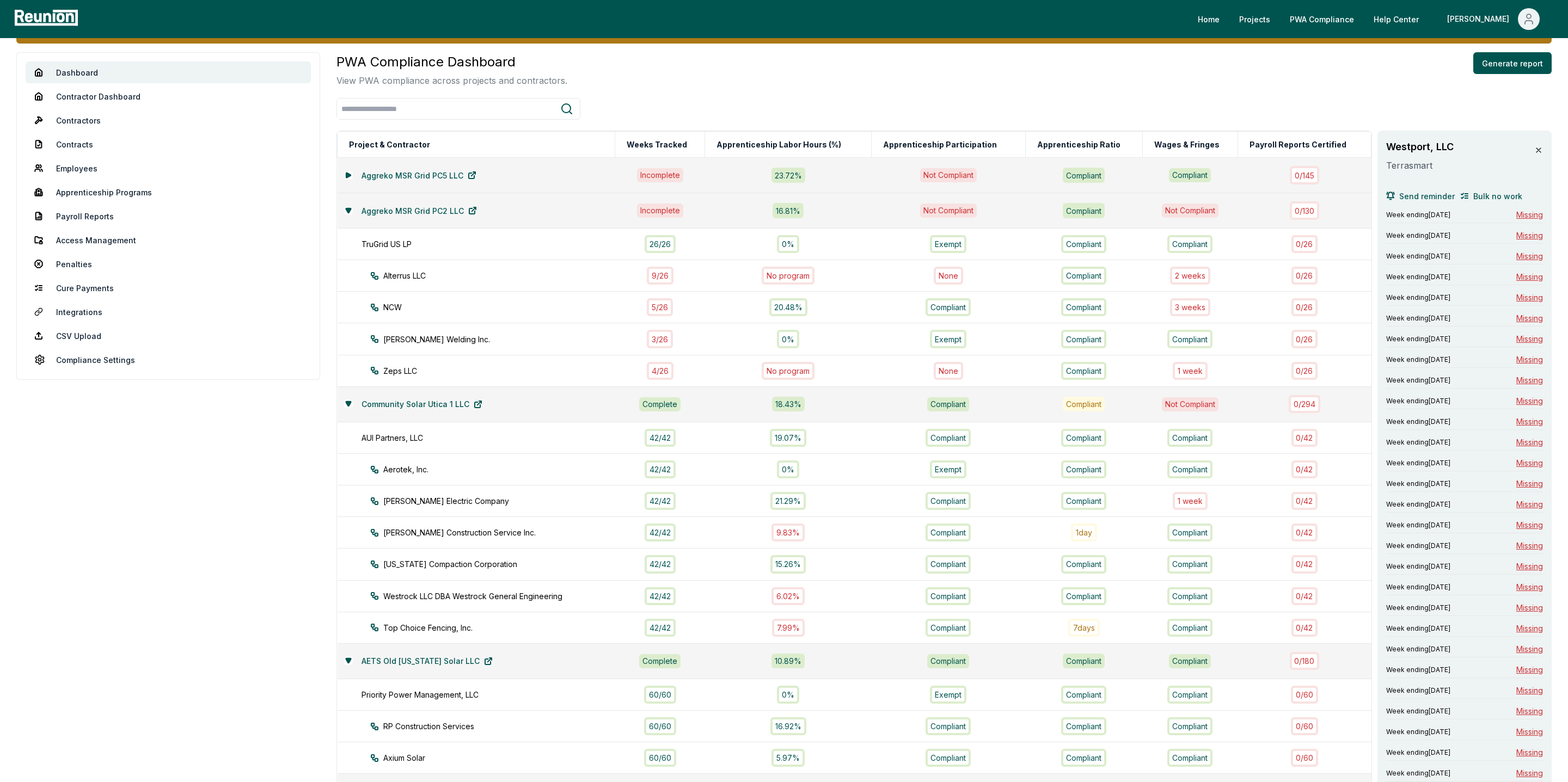
click at [348, 183] on div "Aggreko MSR Grid PC5 LLC" at bounding box center [476, 175] width 265 height 22
click at [348, 169] on div "Aggreko MSR Grid PC5 LLC" at bounding box center [476, 175] width 265 height 22
click at [347, 175] on icon at bounding box center [348, 174] width 4 height 5
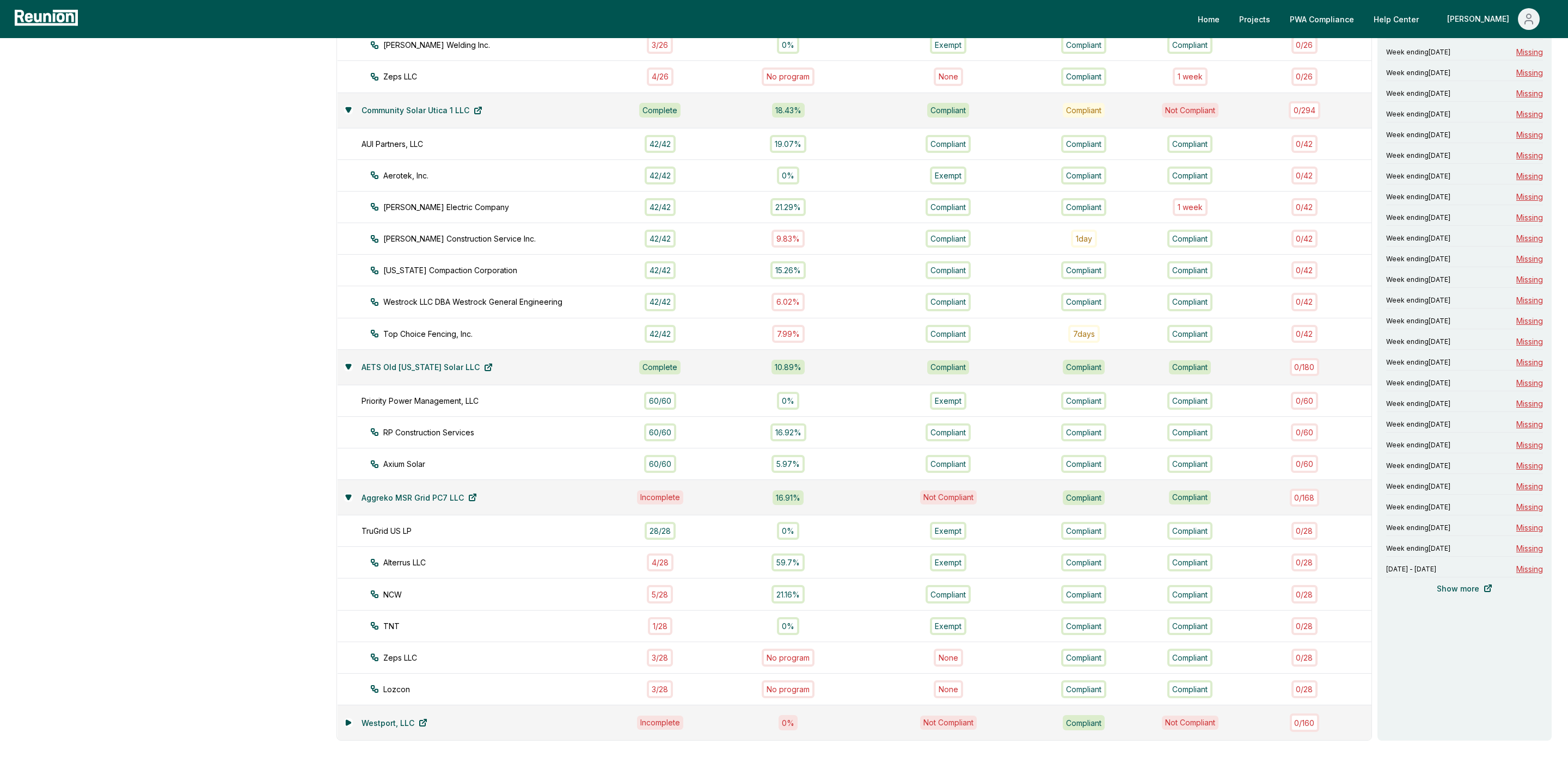
scroll to position [560, 0]
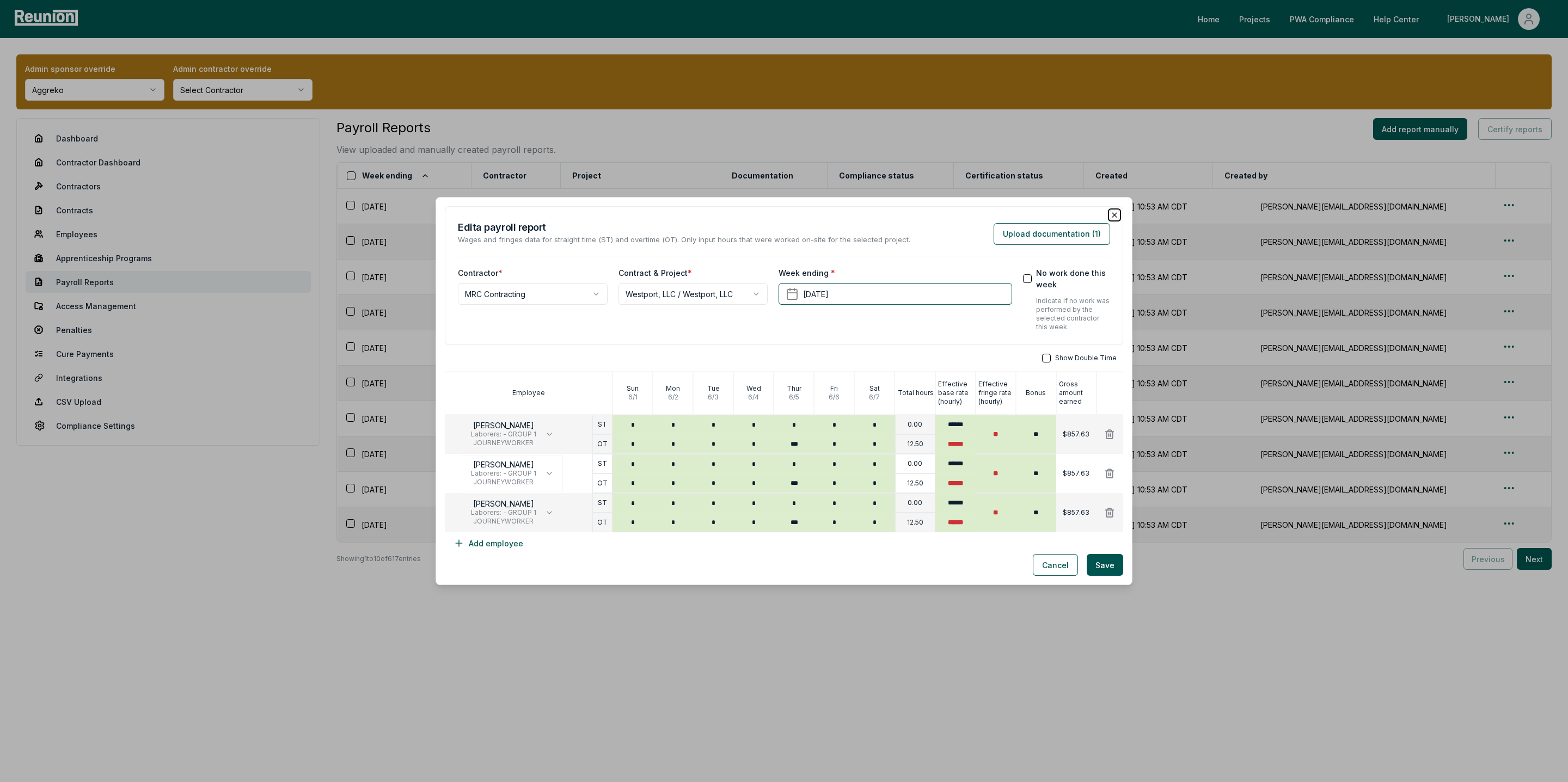
click at [1112, 214] on icon "button" at bounding box center [1114, 215] width 8 height 8
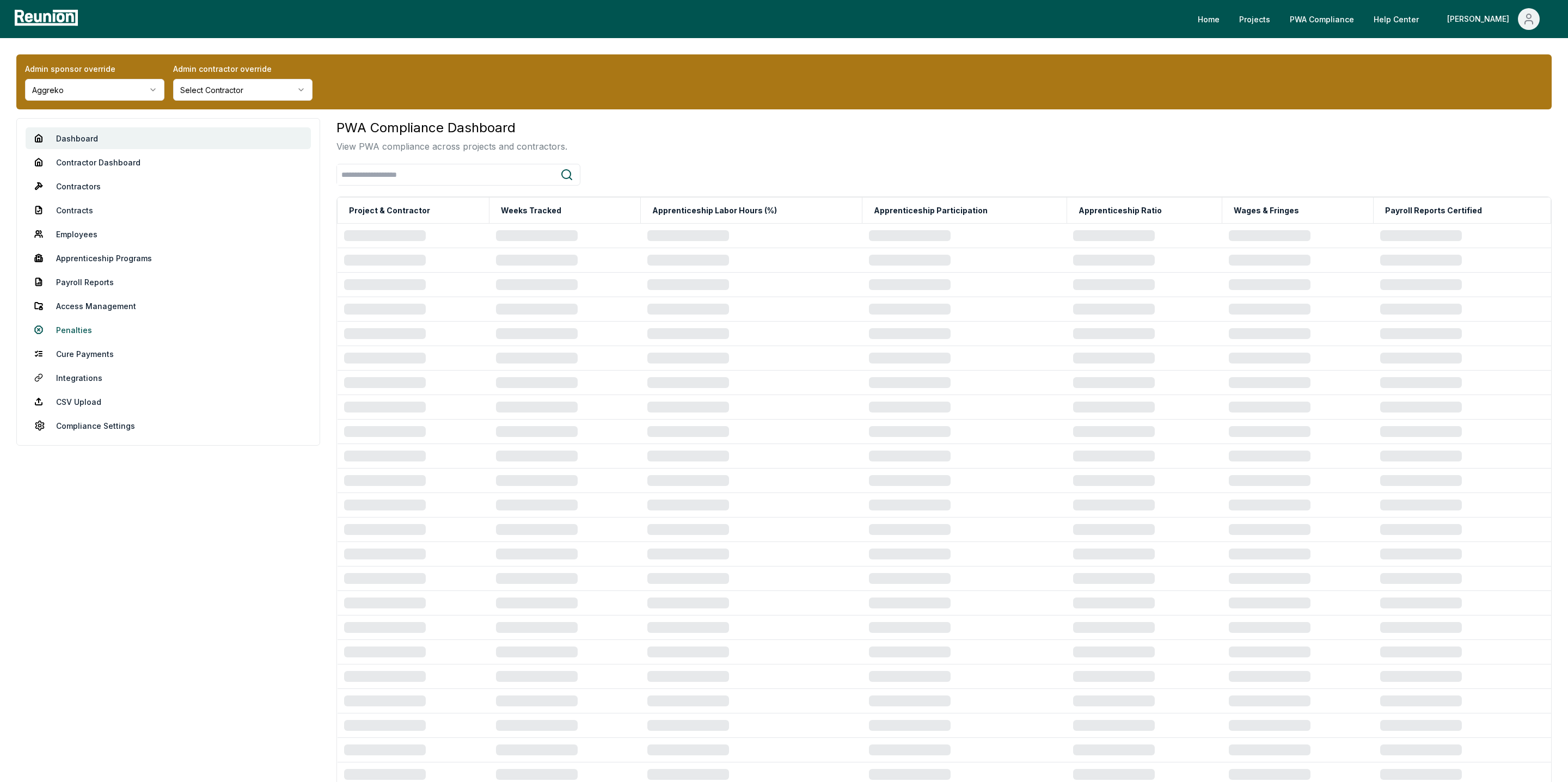
click at [87, 330] on link "Penalties" at bounding box center [168, 330] width 285 height 22
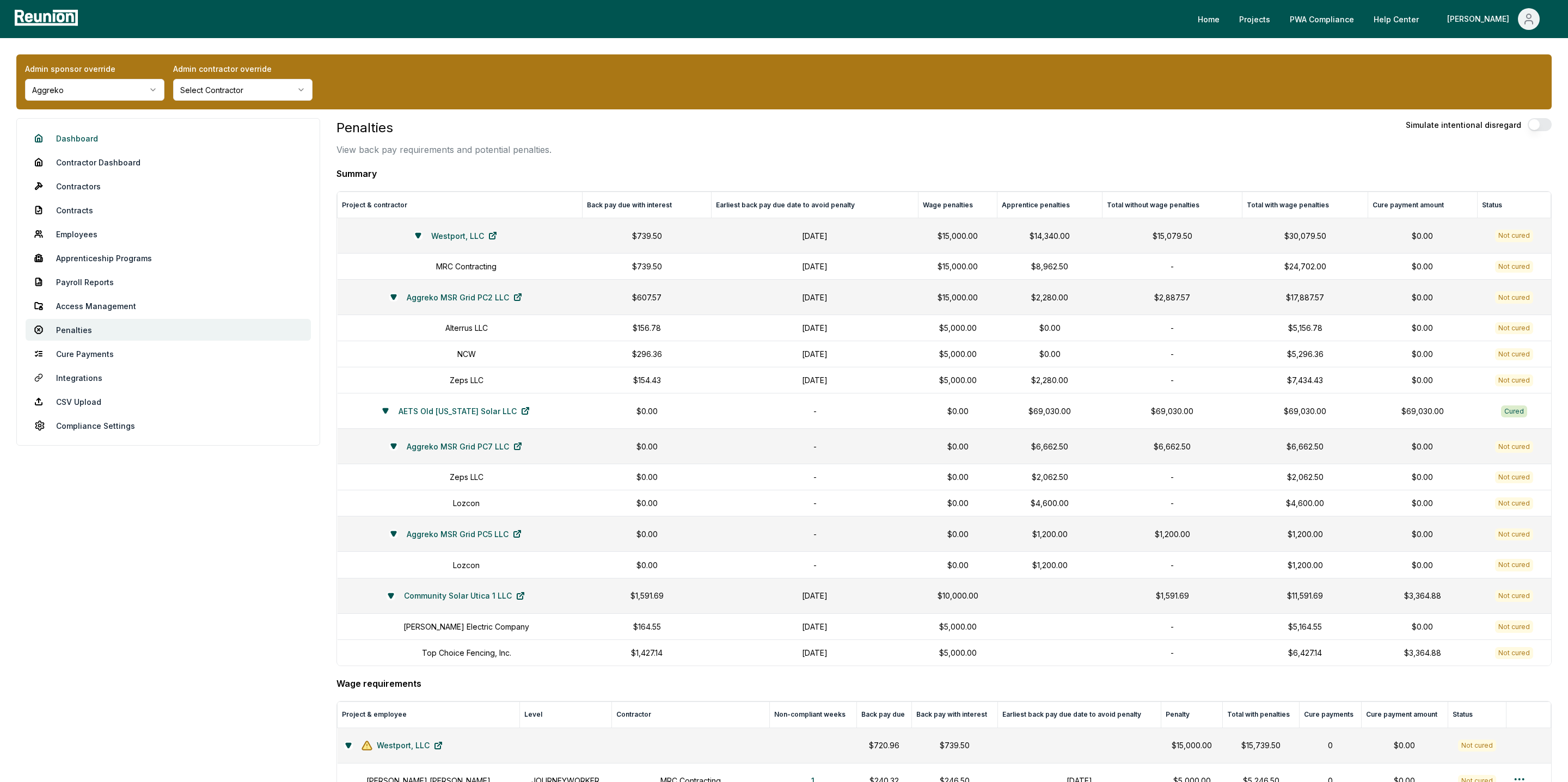
click at [72, 137] on link "Dashboard" at bounding box center [168, 138] width 285 height 22
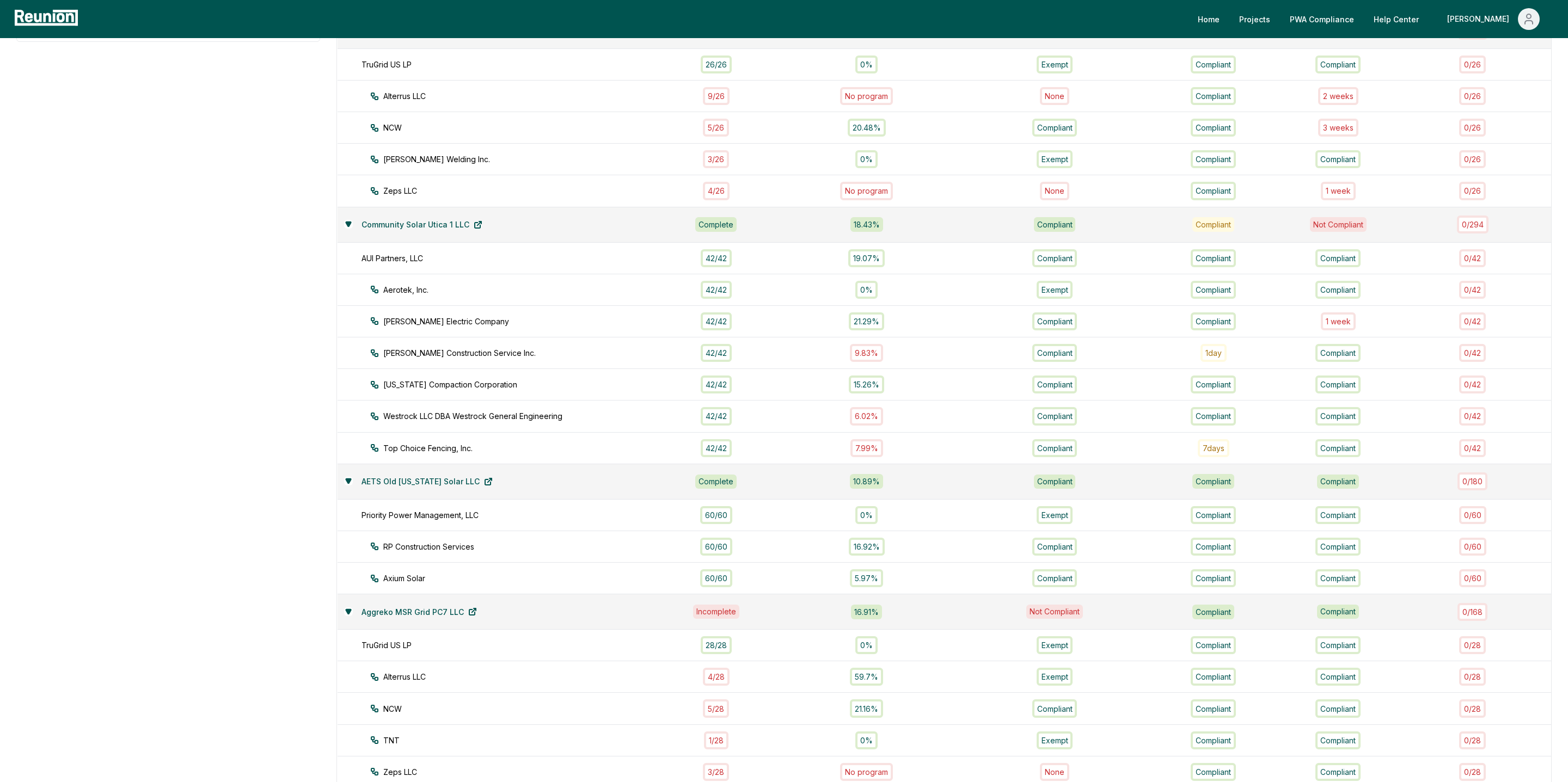
scroll to position [560, 0]
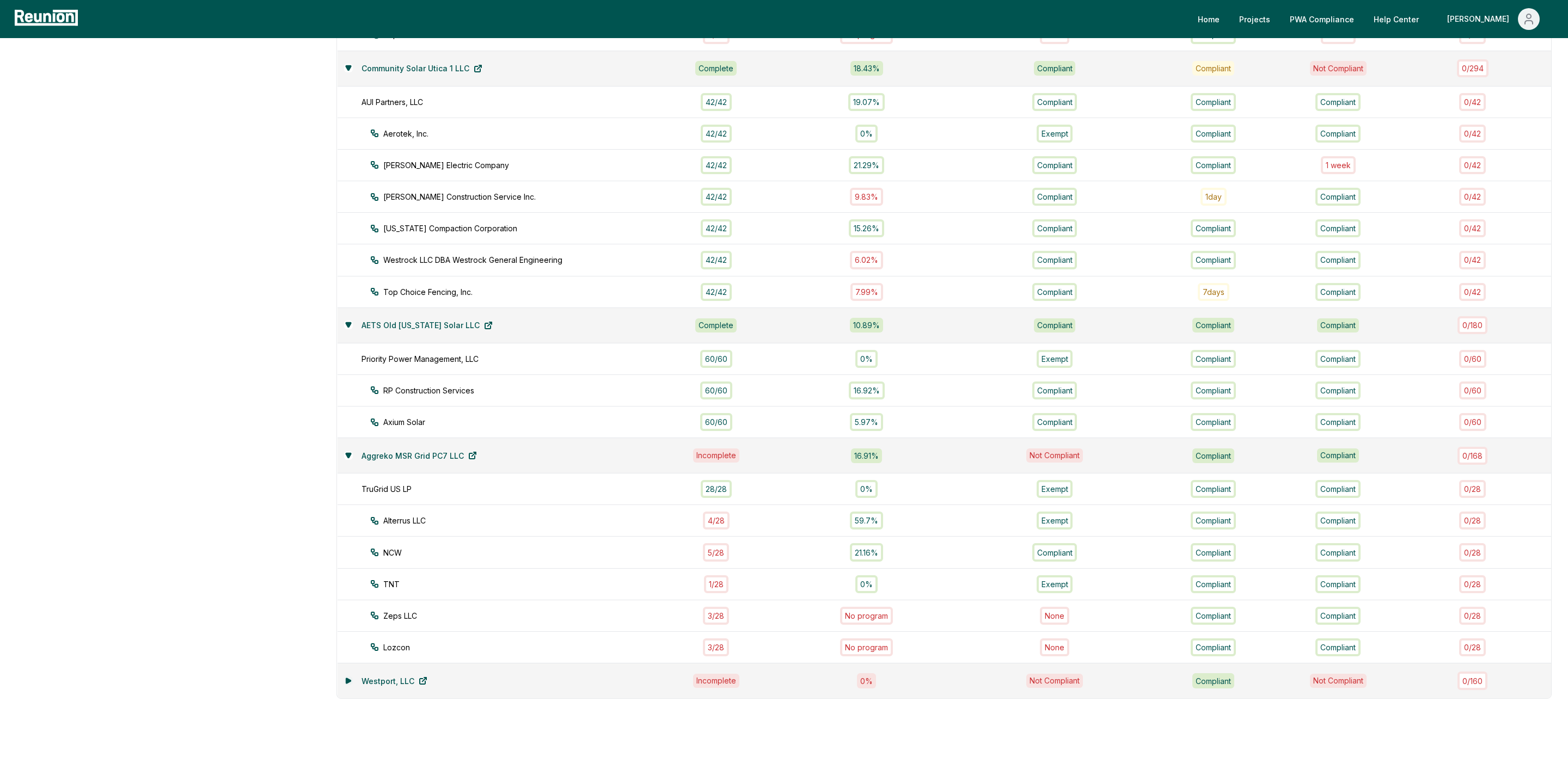
click at [349, 336] on icon at bounding box center [348, 680] width 4 height 5
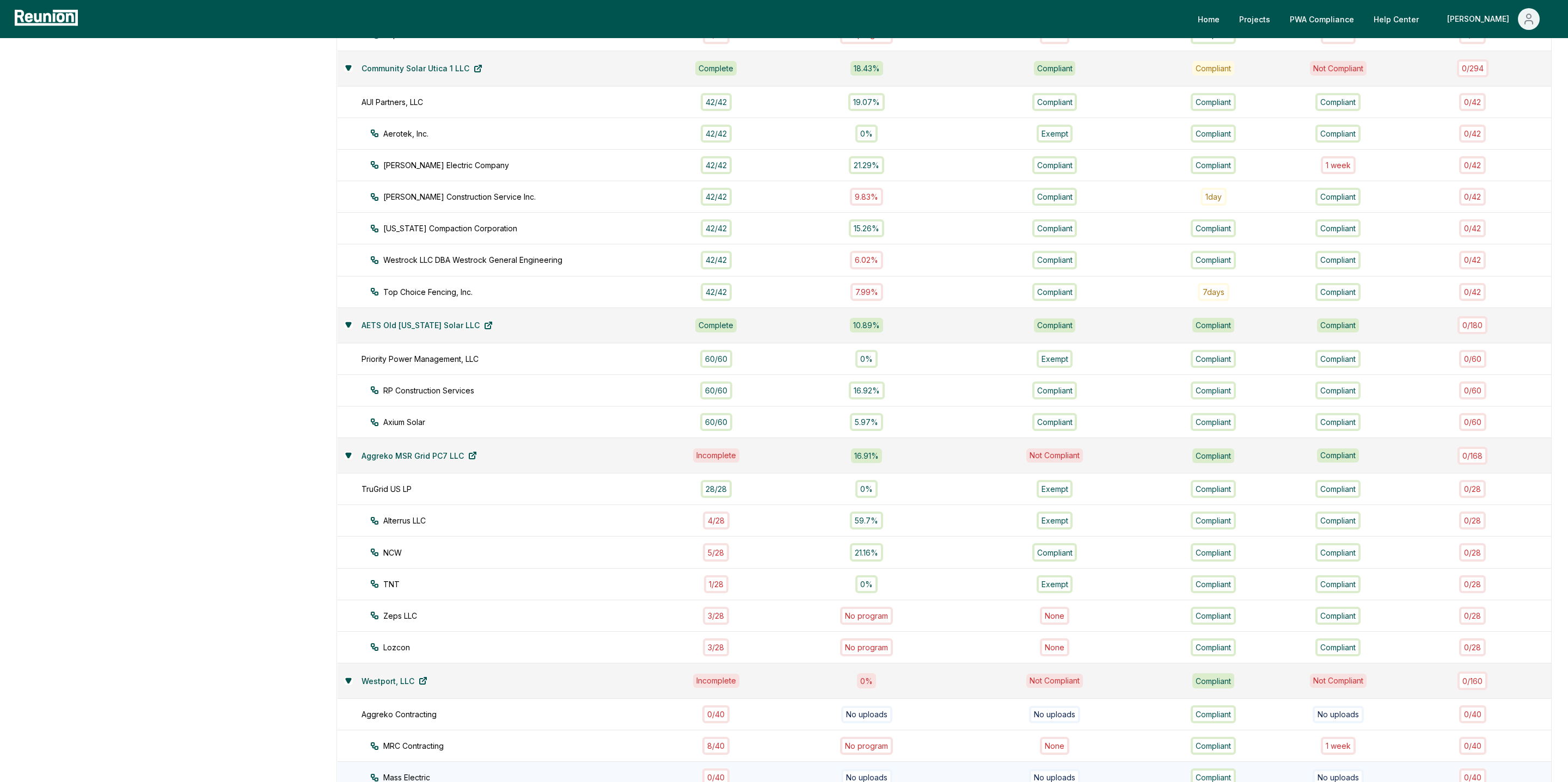
scroll to position [683, 0]
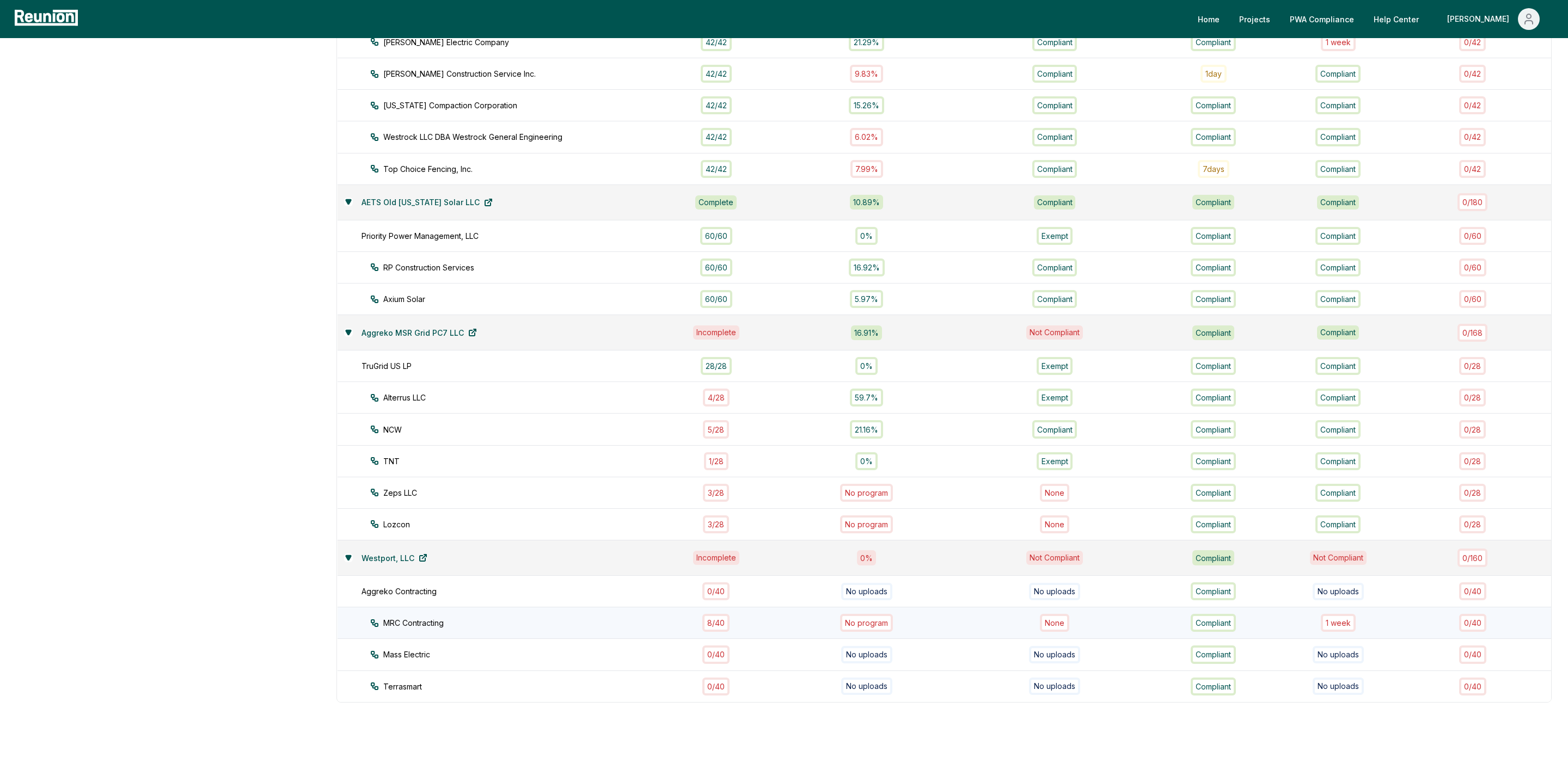
click at [799, 336] on div "1 week" at bounding box center [1338, 623] width 35 height 18
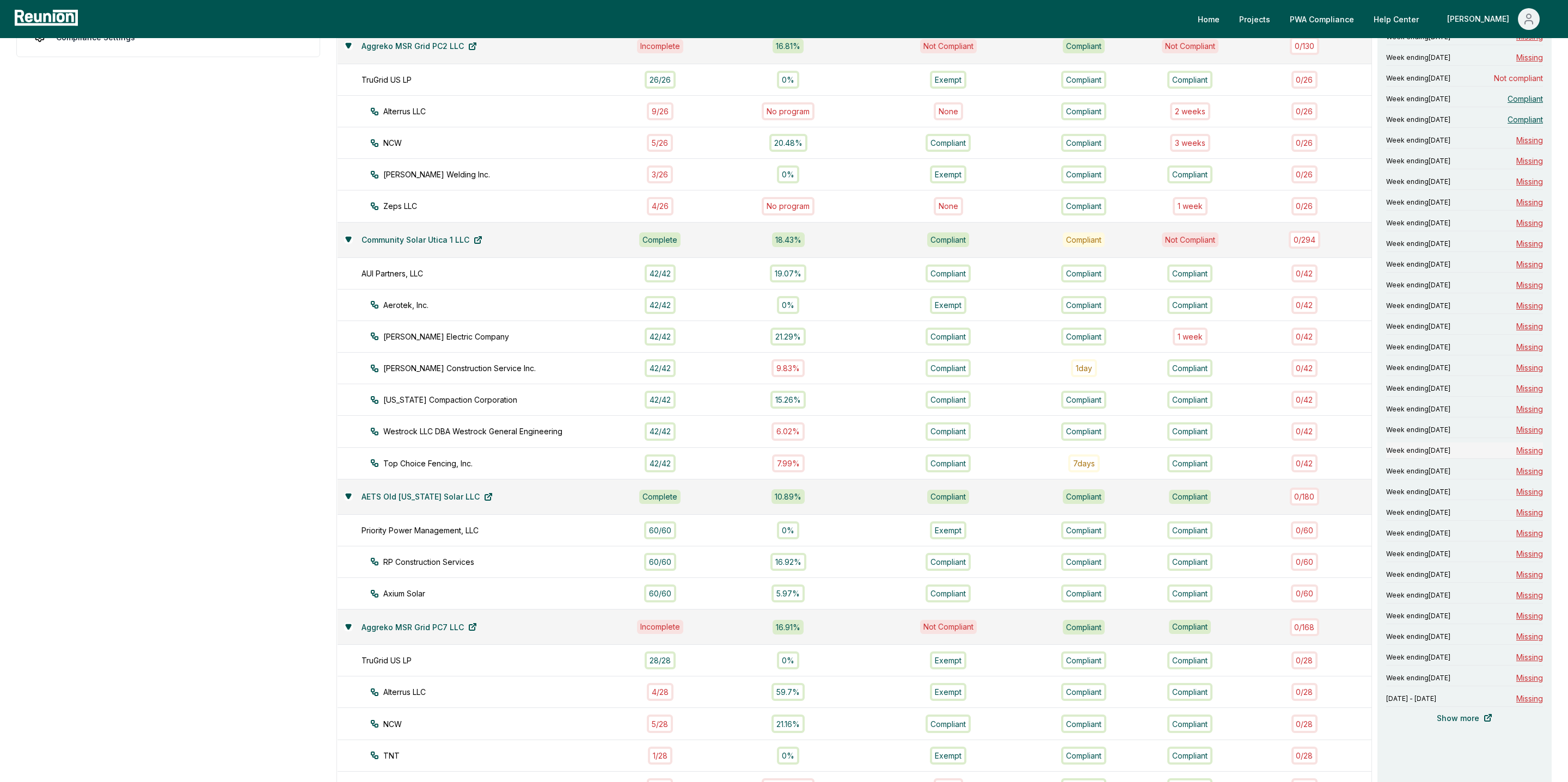
scroll to position [382, 0]
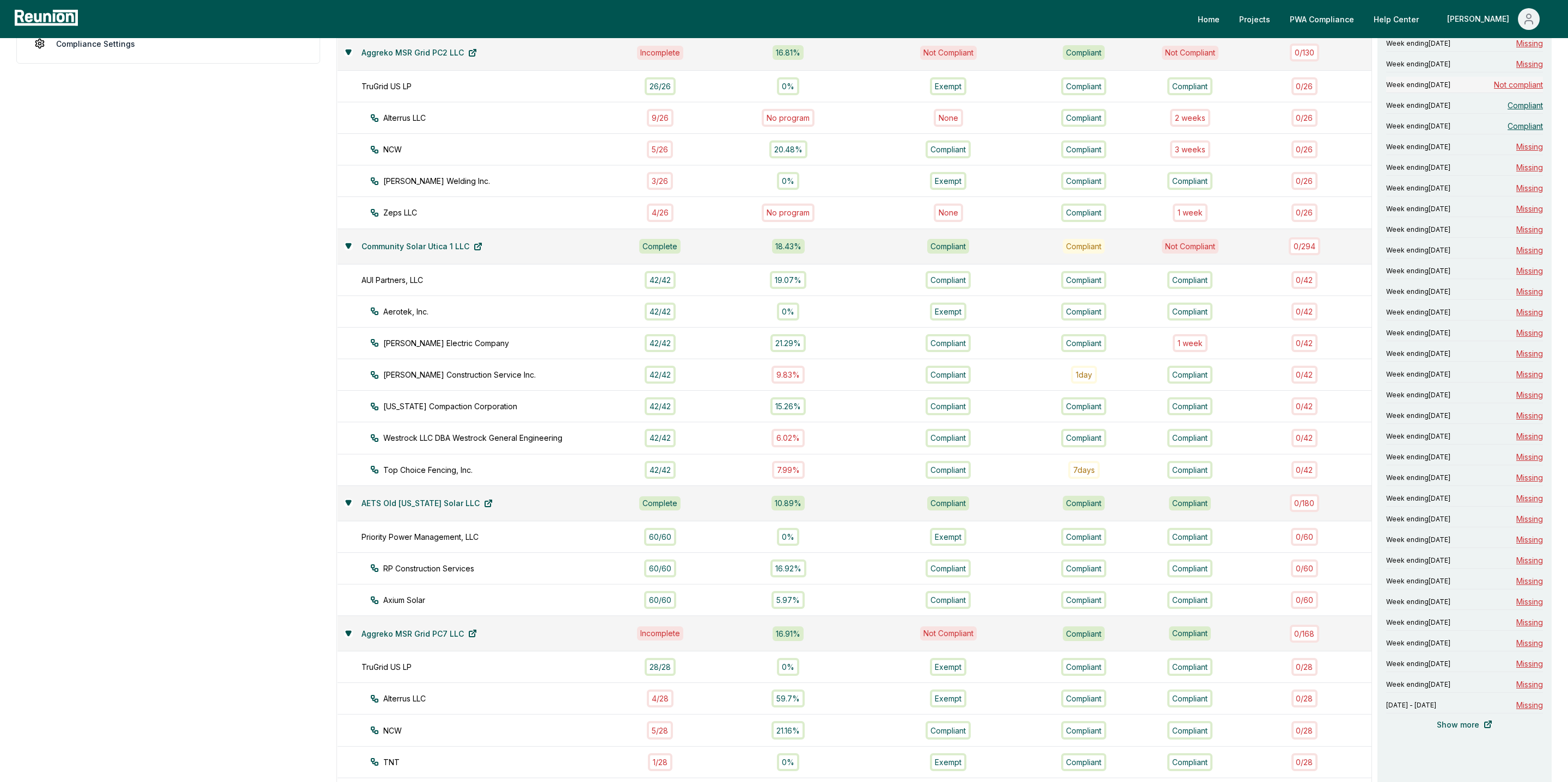
click at [799, 83] on span "Not compliant" at bounding box center [1518, 85] width 49 height 11
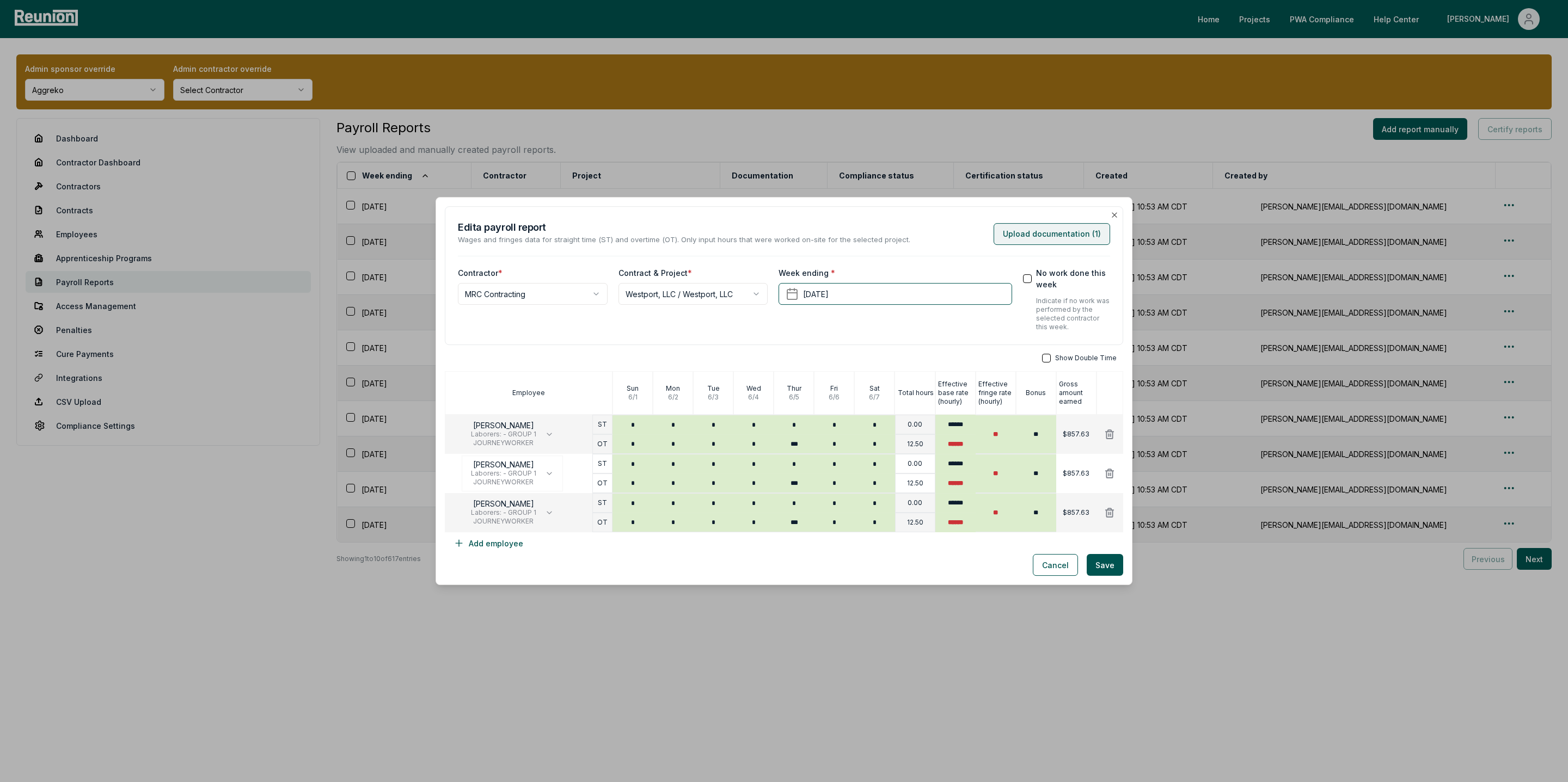
click at [1039, 229] on button "Upload documentation ( 1 )" at bounding box center [1052, 234] width 116 height 22
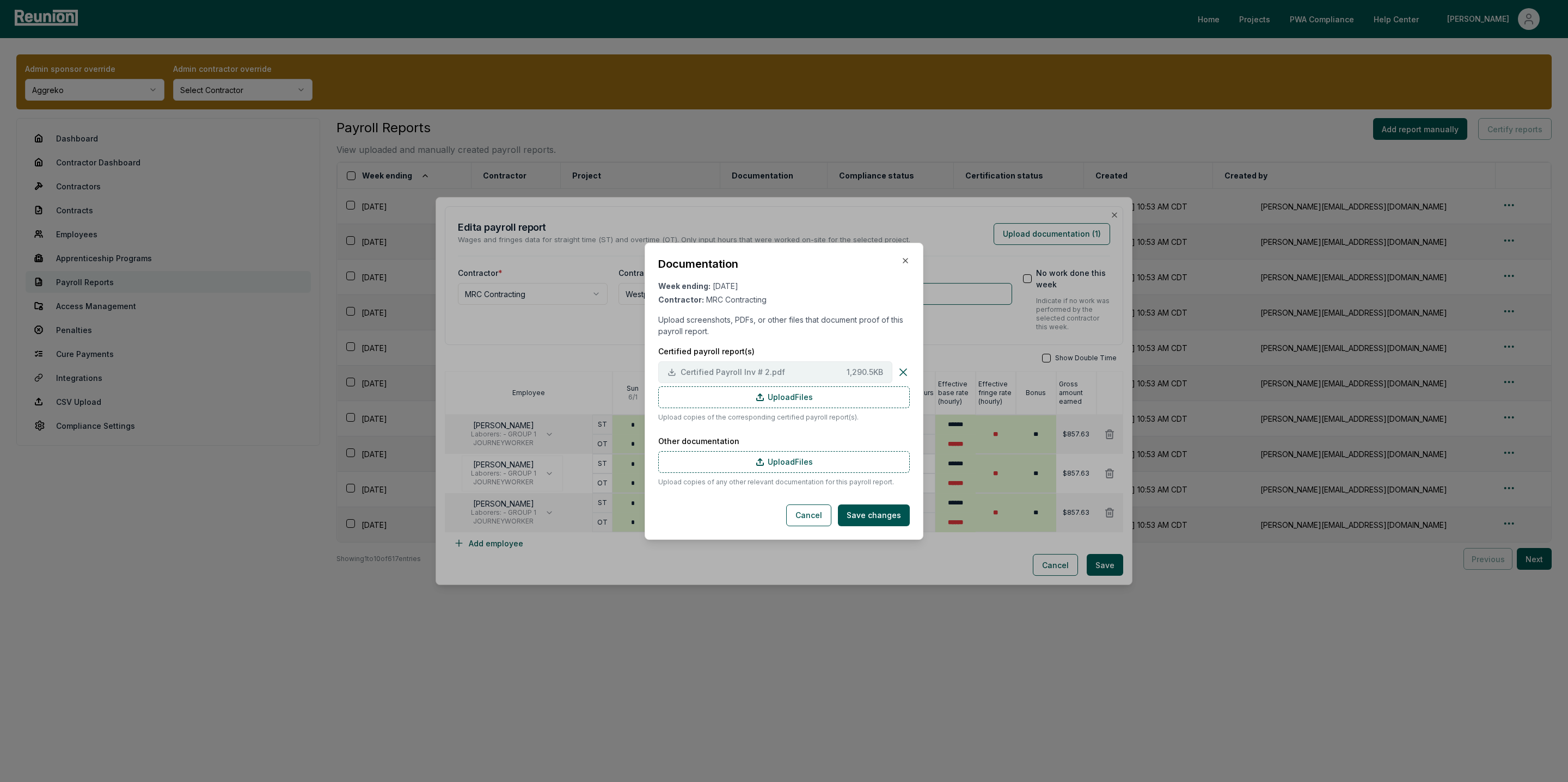
click at [709, 370] on span "Certified Payroll Inv # 2.pdf" at bounding box center [761, 372] width 162 height 11
click at [901, 257] on icon "button" at bounding box center [906, 260] width 8 height 8
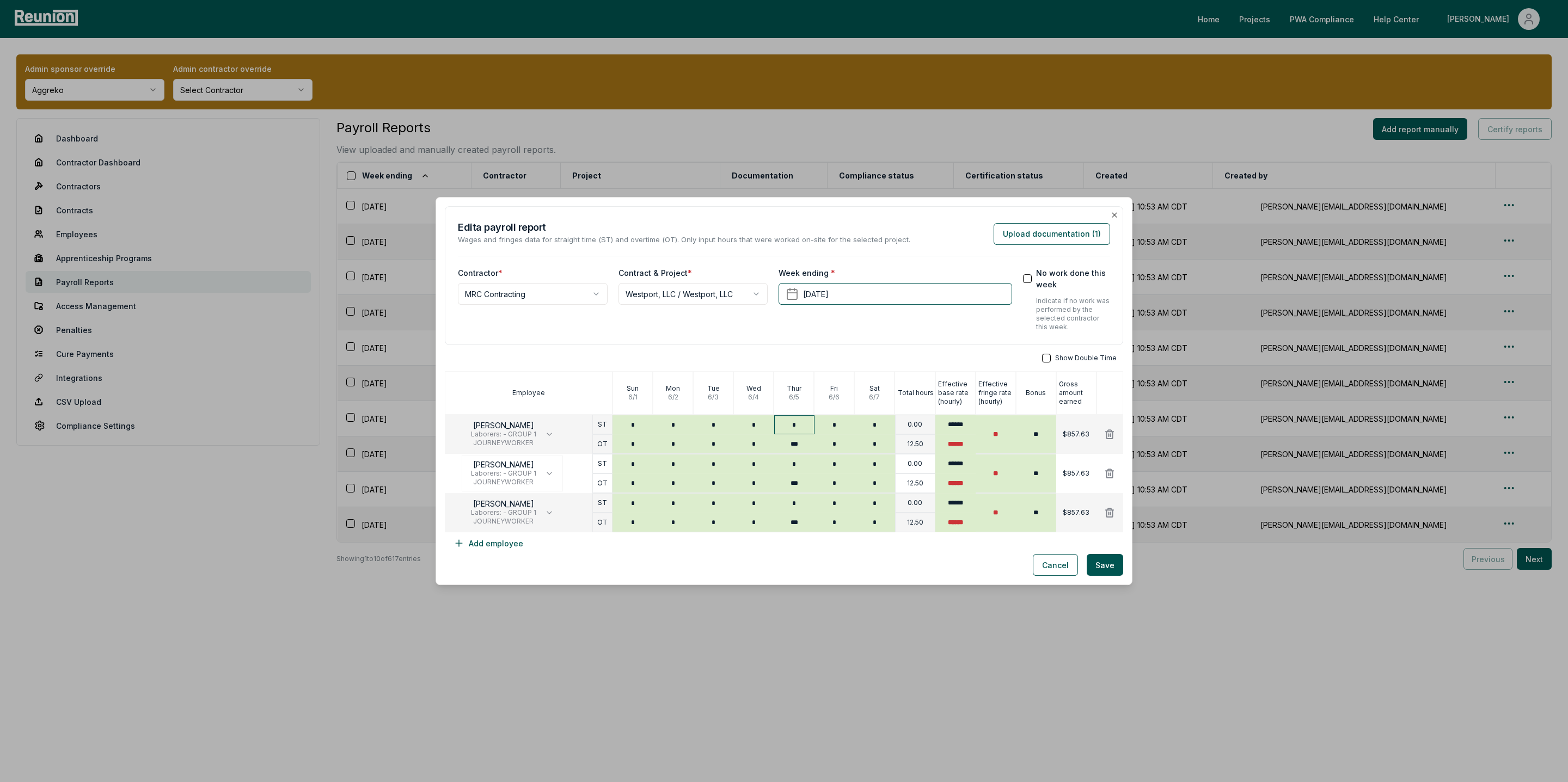
click at [801, 422] on input "*" at bounding box center [795, 424] width 41 height 19
type input "***"
click at [852, 426] on input "*" at bounding box center [835, 424] width 41 height 19
type input "*"
click at [801, 442] on input "***" at bounding box center [795, 443] width 41 height 19
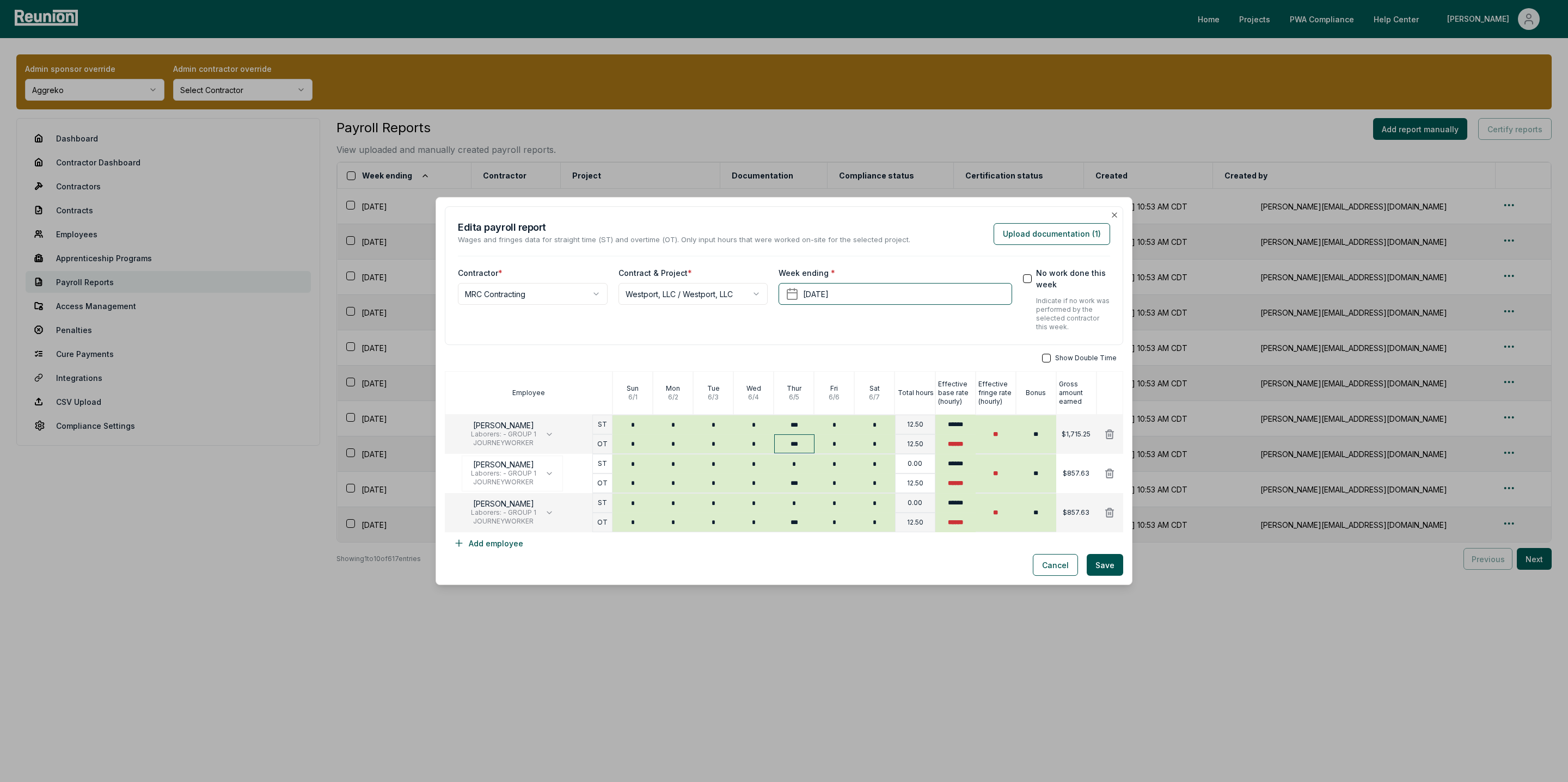
click at [801, 442] on input "***" at bounding box center [795, 443] width 41 height 19
type input "*"
click at [840, 446] on input "*" at bounding box center [835, 443] width 41 height 19
type input "*"
click at [797, 457] on input "*" at bounding box center [795, 463] width 41 height 19
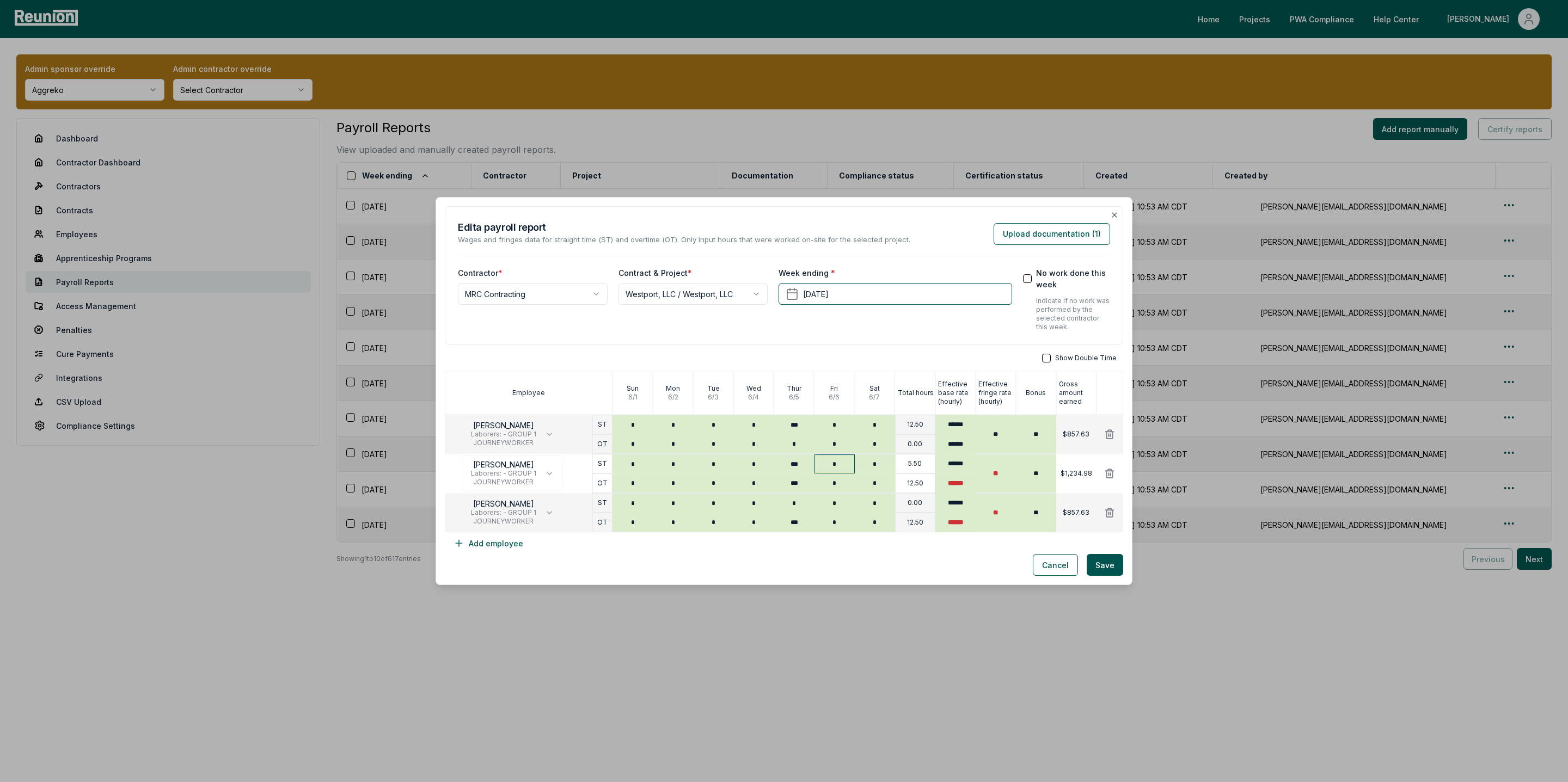
type input "***"
click at [840, 462] on input "*" at bounding box center [835, 463] width 41 height 19
type input "*"
click at [796, 484] on input "***" at bounding box center [795, 482] width 41 height 19
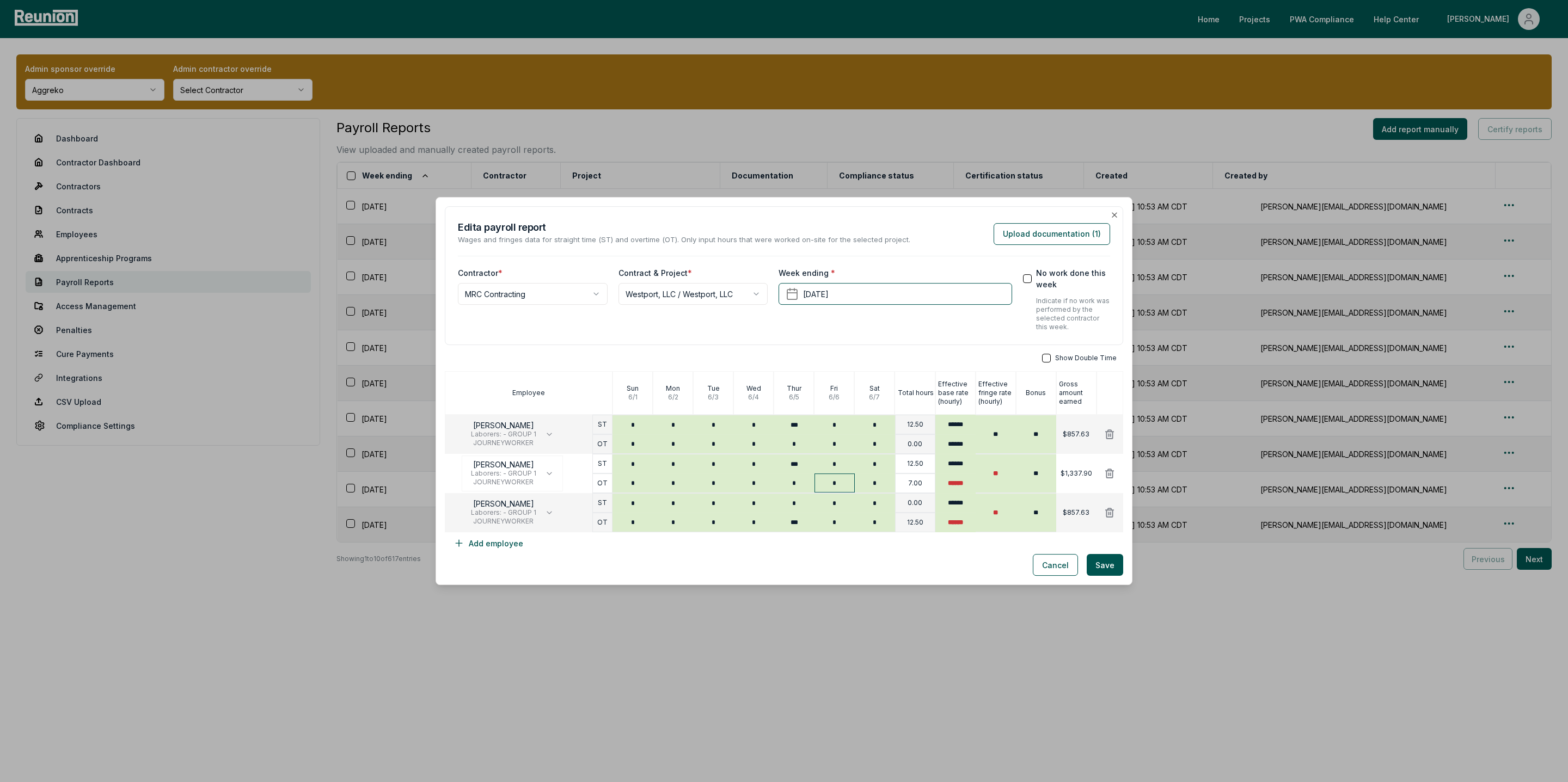
type input "*"
click at [840, 480] on input "*" at bounding box center [835, 482] width 41 height 19
type input "*"
click at [796, 527] on input "***" at bounding box center [795, 522] width 41 height 19
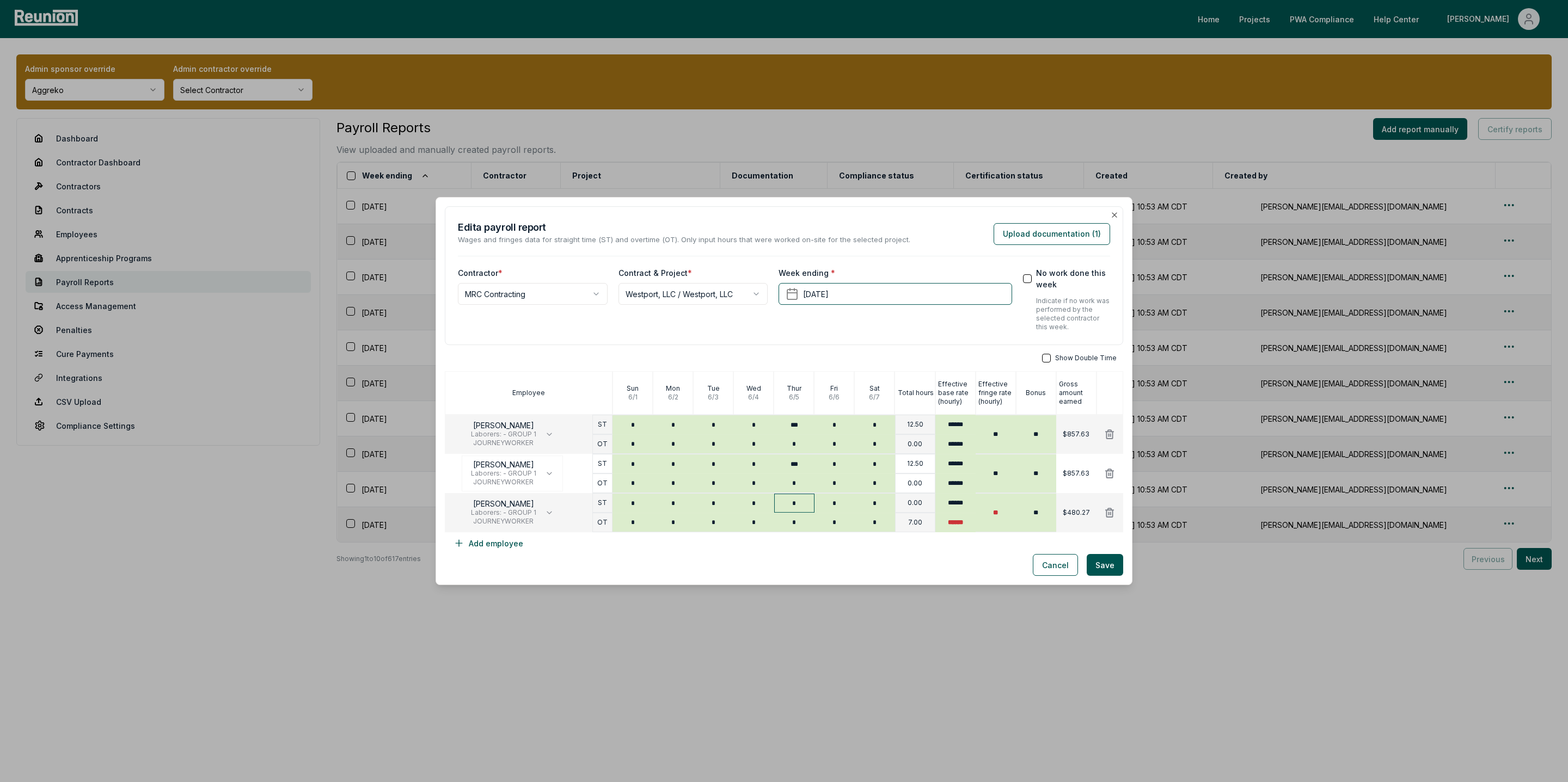
type input "*"
click at [800, 498] on input "*" at bounding box center [795, 503] width 41 height 19
type input "***"
click at [834, 531] on input "*" at bounding box center [835, 522] width 41 height 19
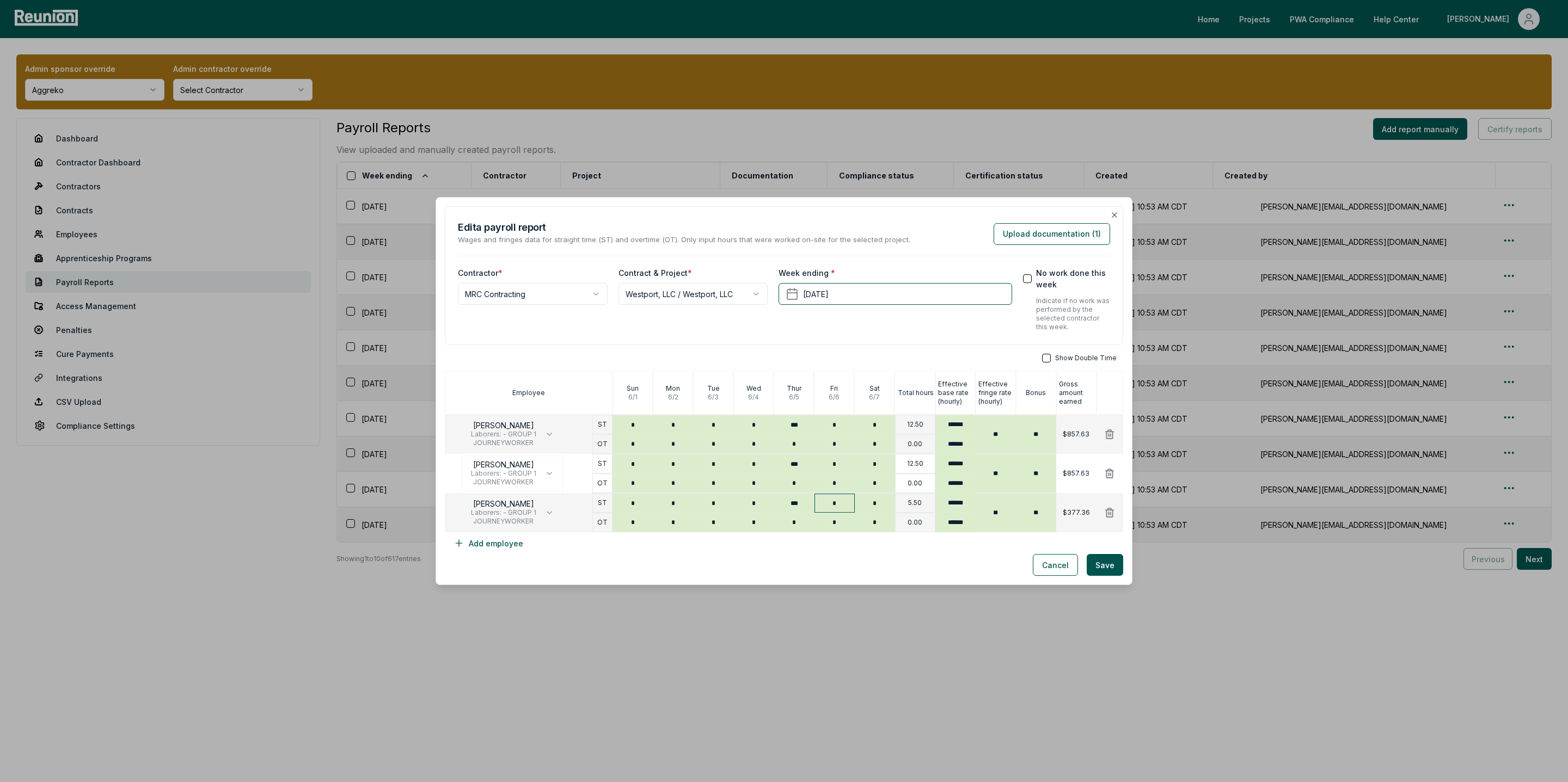
type input "*"
click at [842, 503] on input "*" at bounding box center [835, 503] width 41 height 19
type input "*"
click at [717, 554] on div "Cancel Save" at bounding box center [784, 564] width 679 height 22
click at [1104, 561] on button "Save" at bounding box center [1105, 564] width 36 height 22
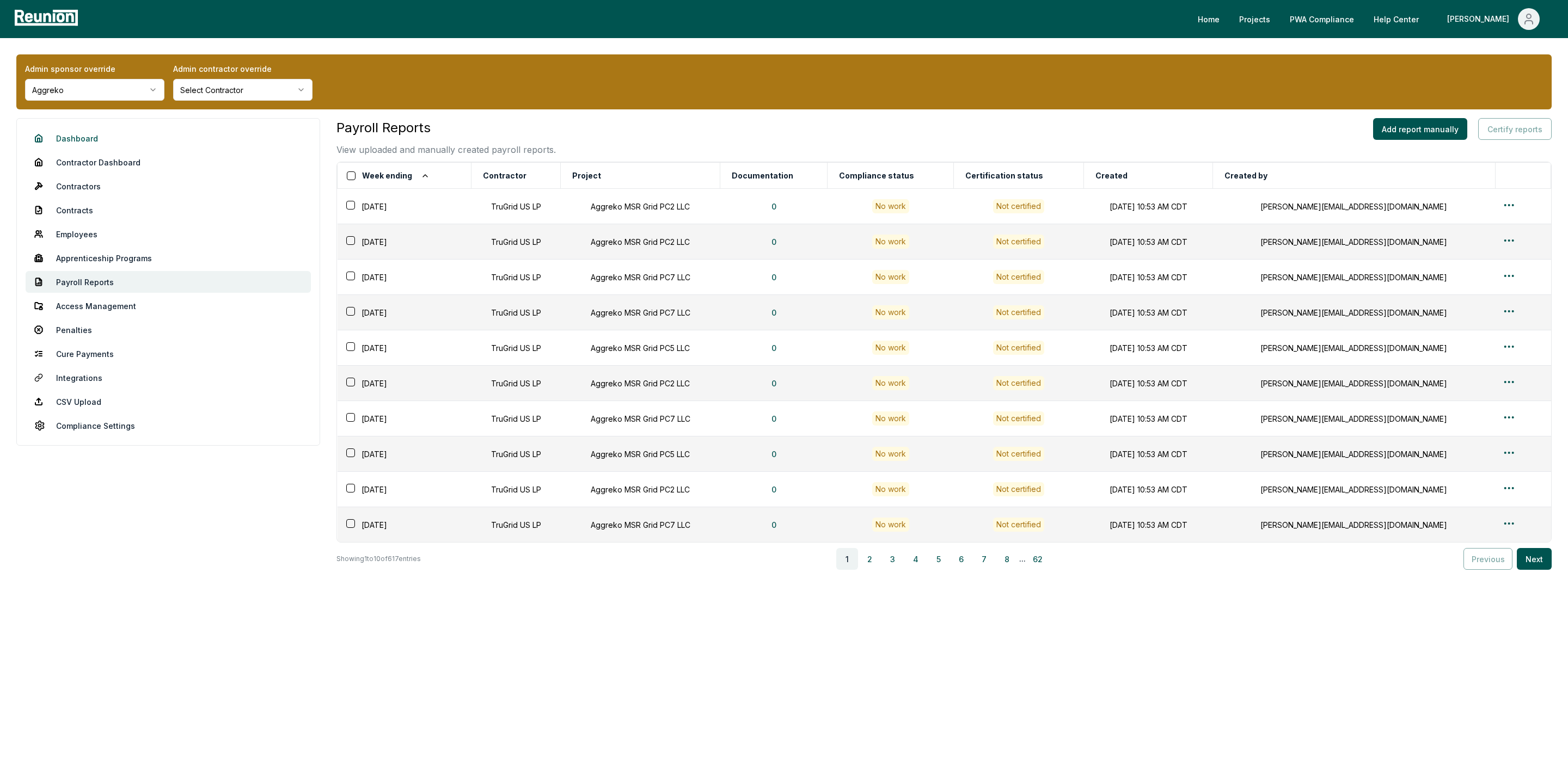
click at [67, 139] on link "Dashboard" at bounding box center [168, 138] width 285 height 22
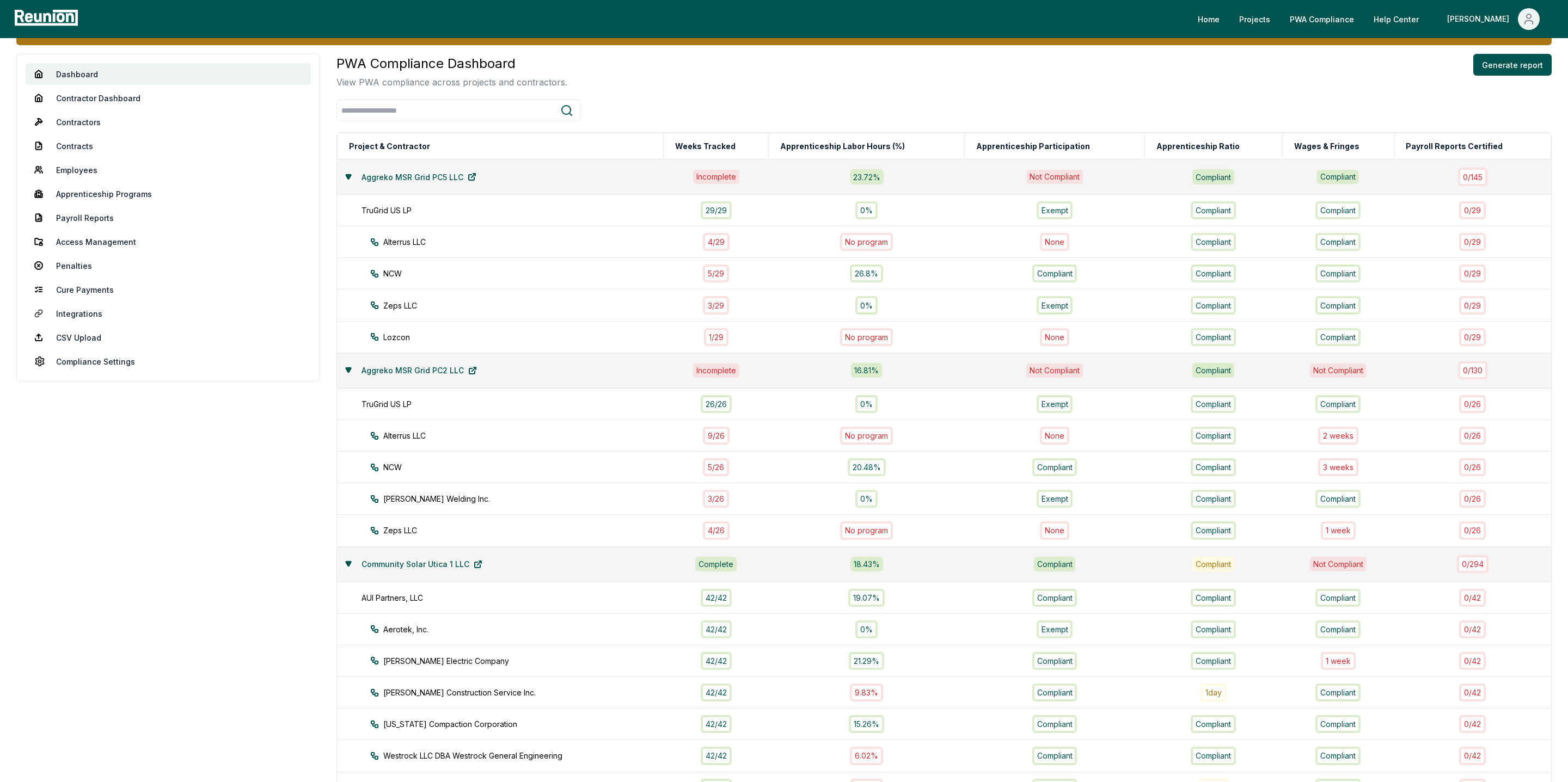
scroll to position [51, 0]
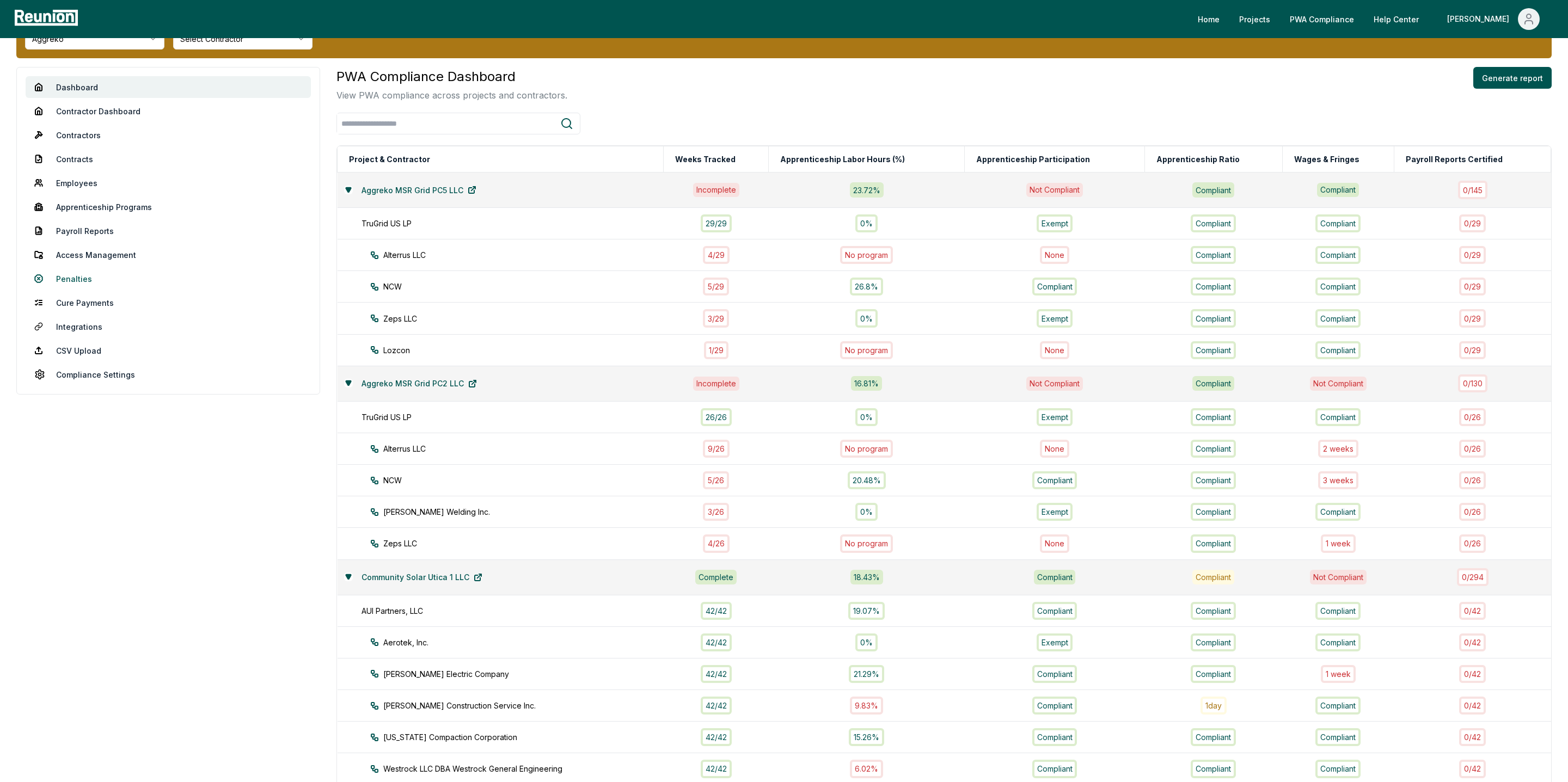
click at [71, 277] on link "Penalties" at bounding box center [168, 279] width 285 height 22
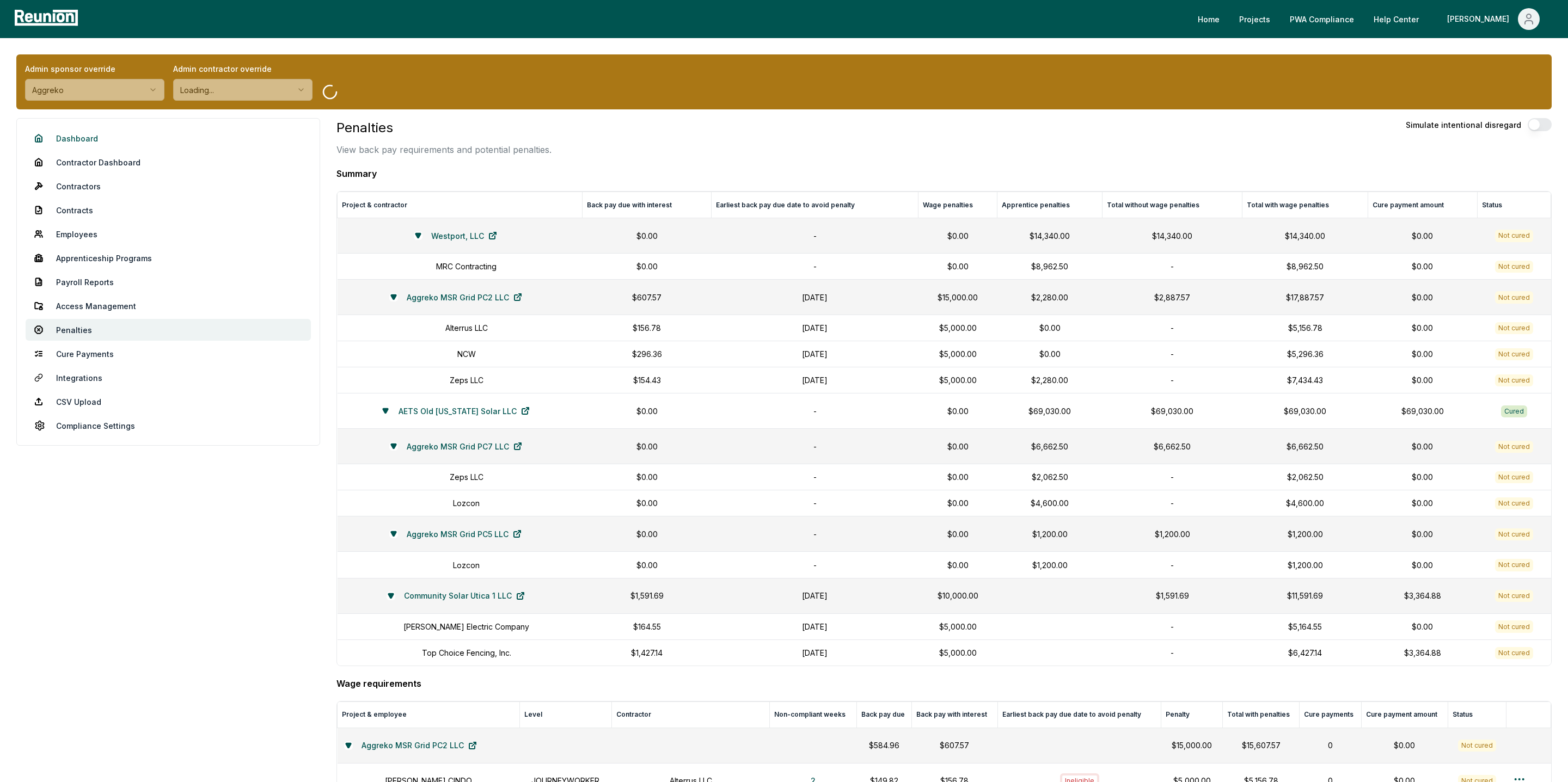
click at [80, 136] on link "Dashboard" at bounding box center [168, 138] width 285 height 22
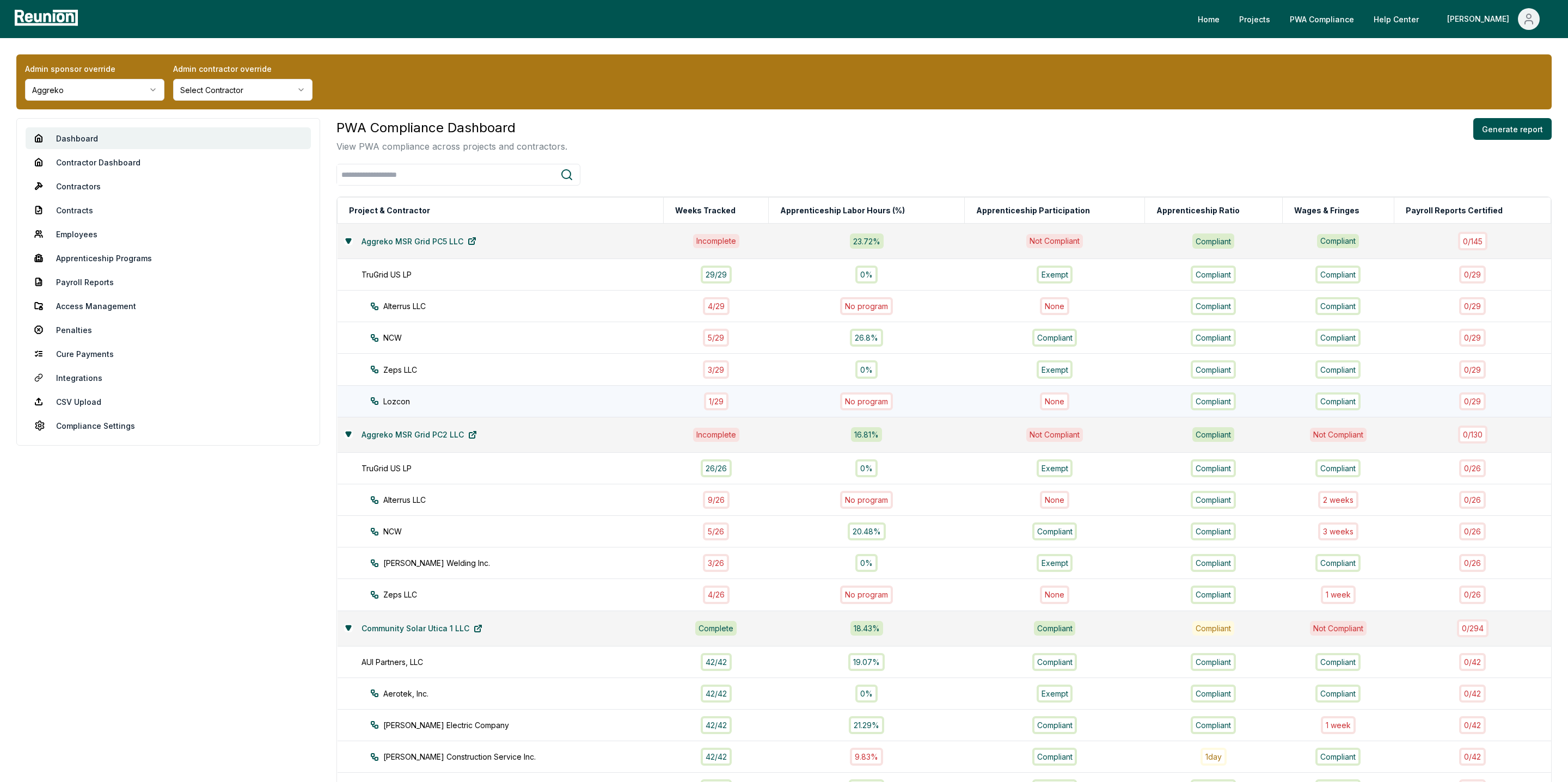
click at [728, 404] on div "1 / 29" at bounding box center [716, 402] width 25 height 18
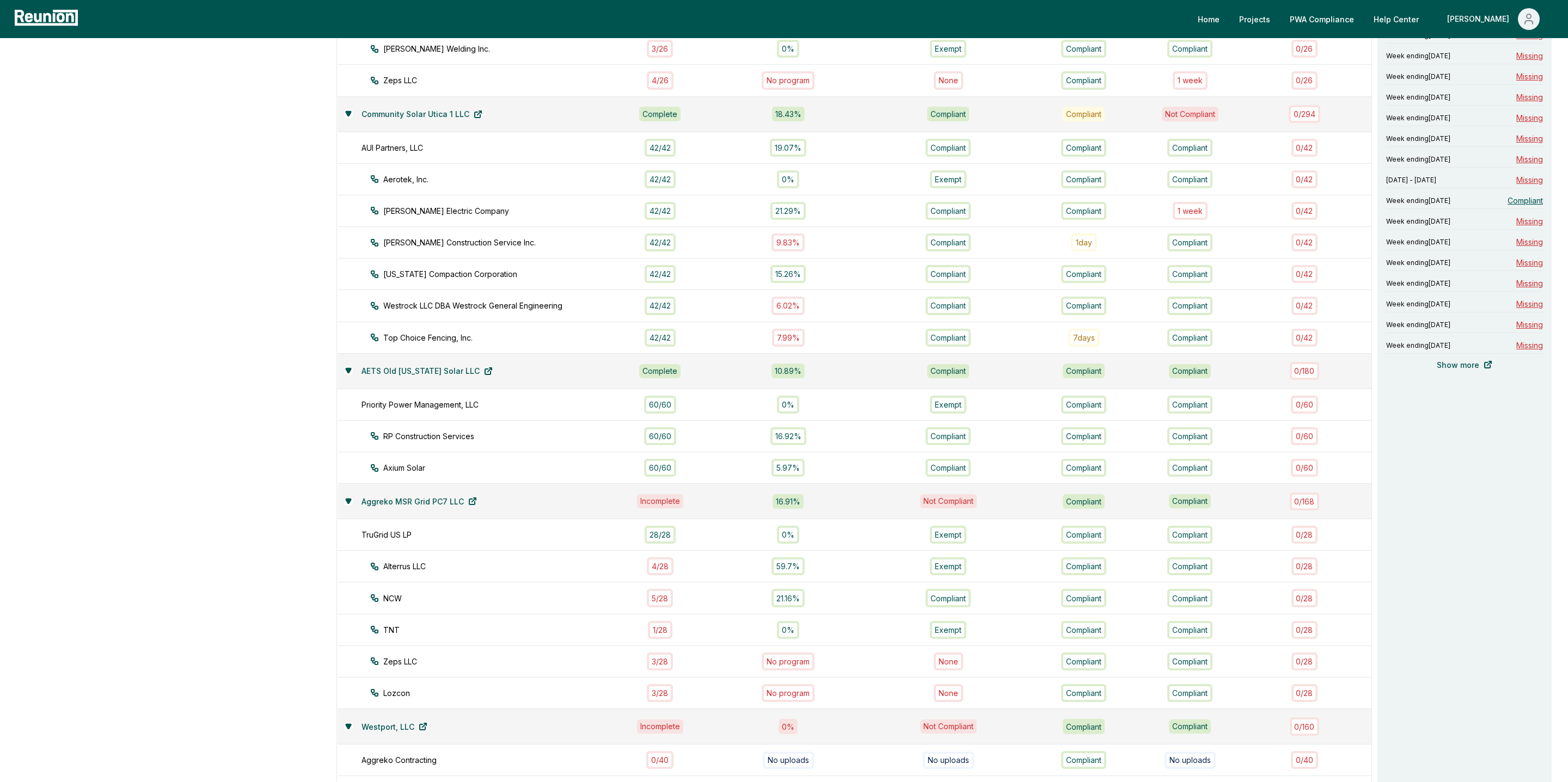
scroll to position [518, 0]
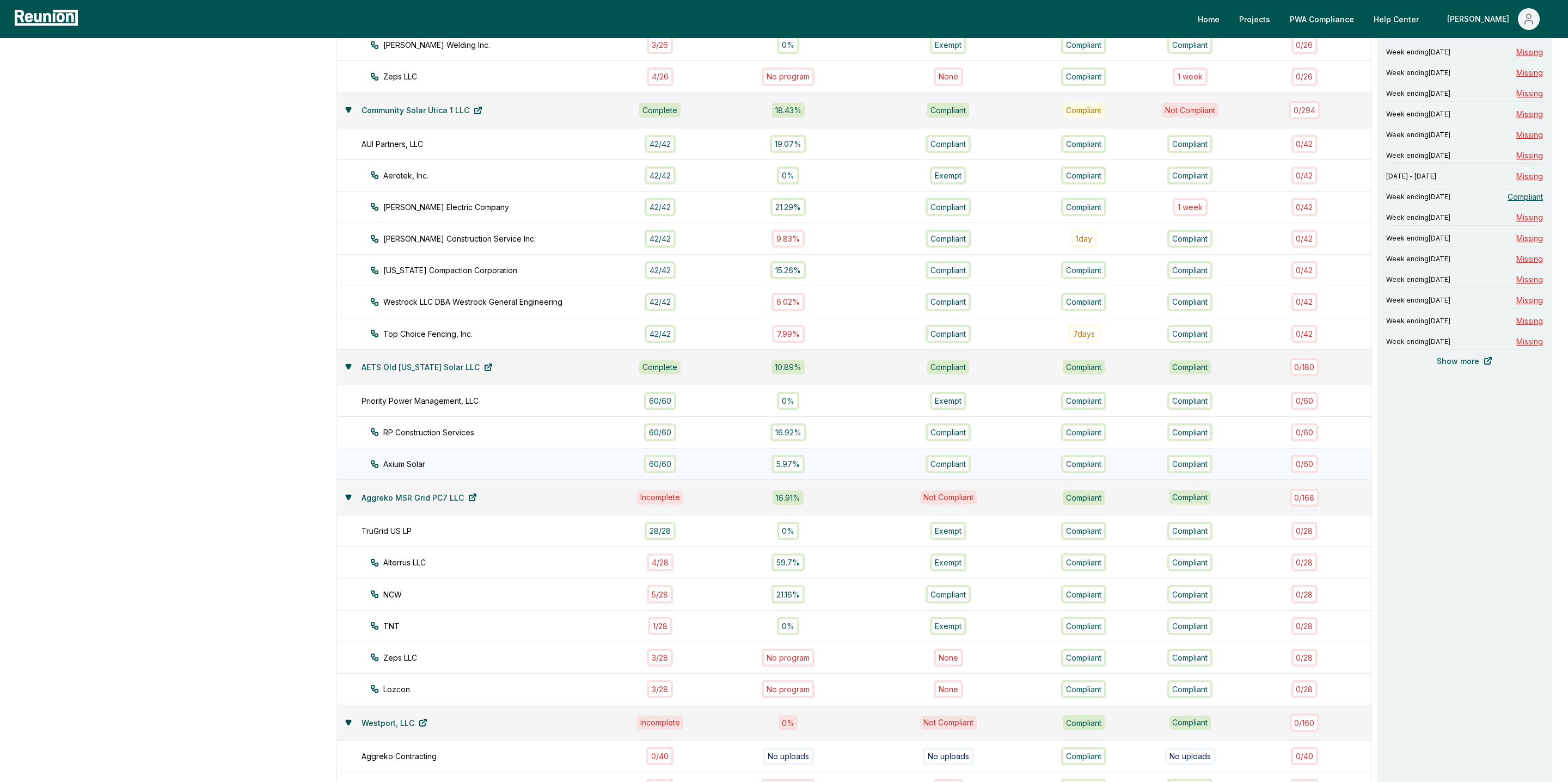
click at [677, 455] on div "60 / 60" at bounding box center [660, 464] width 32 height 18
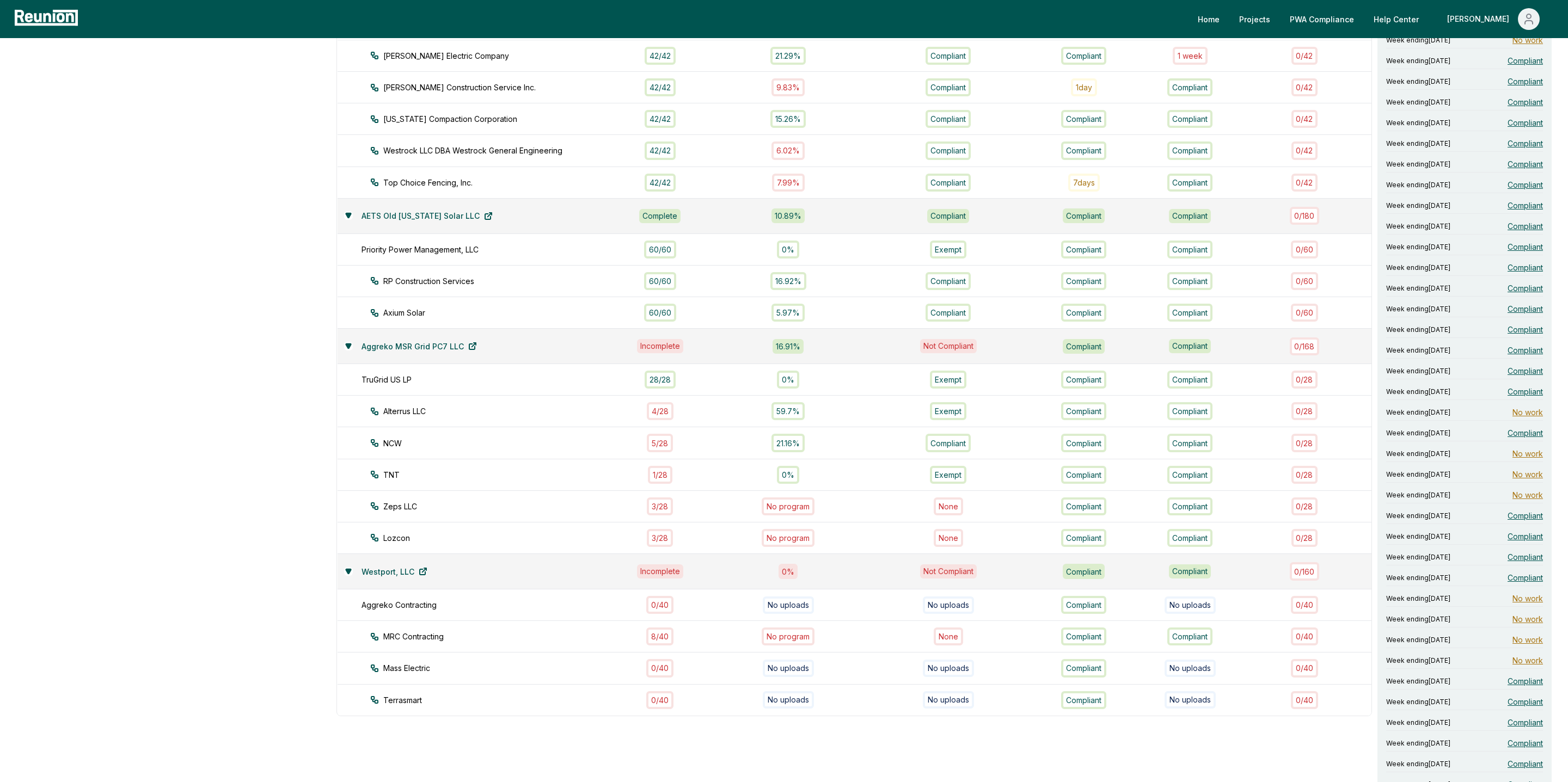
scroll to position [666, 0]
click at [1200, 631] on div "Compliant" at bounding box center [1190, 640] width 46 height 18
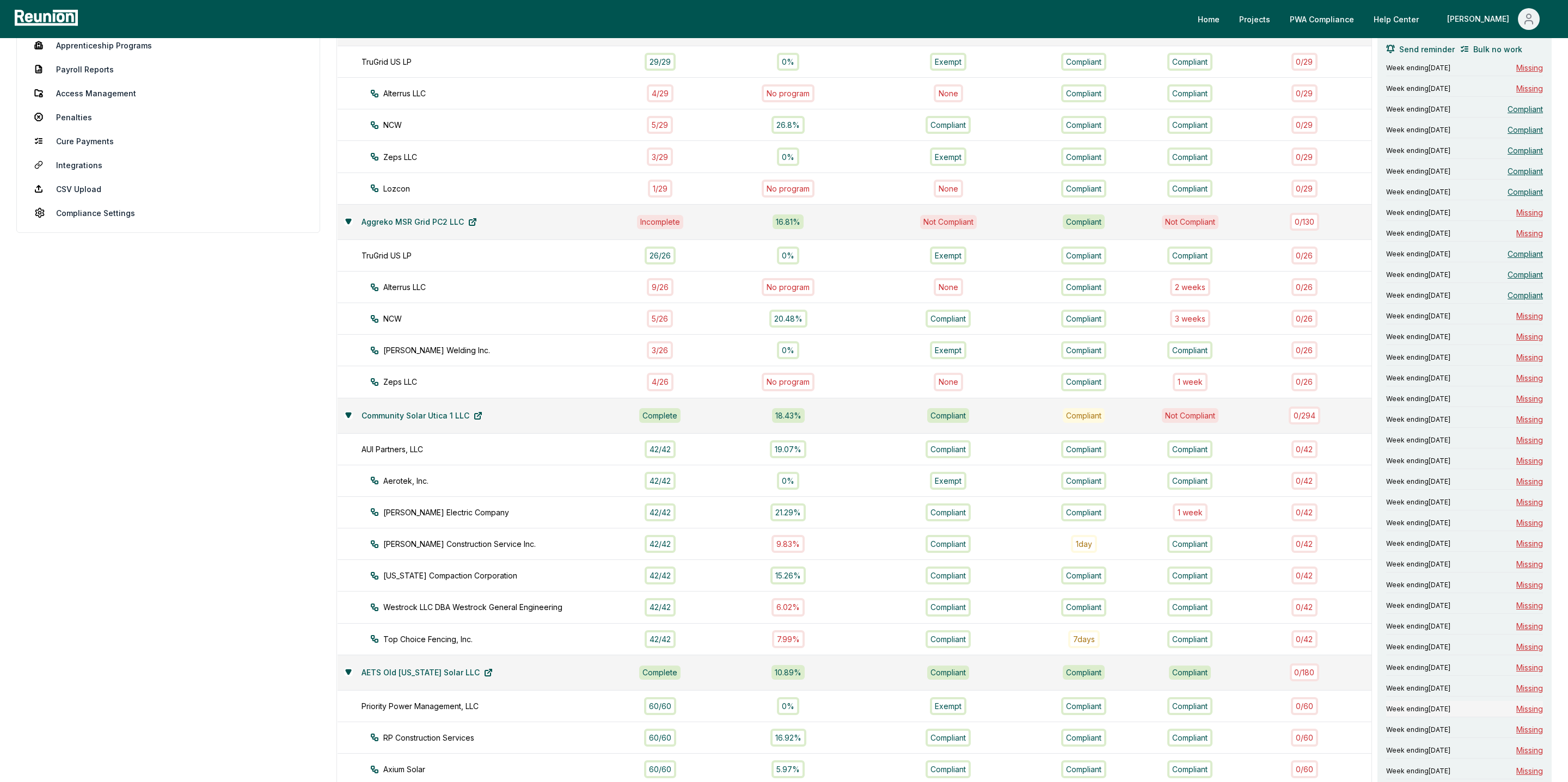
scroll to position [204, 0]
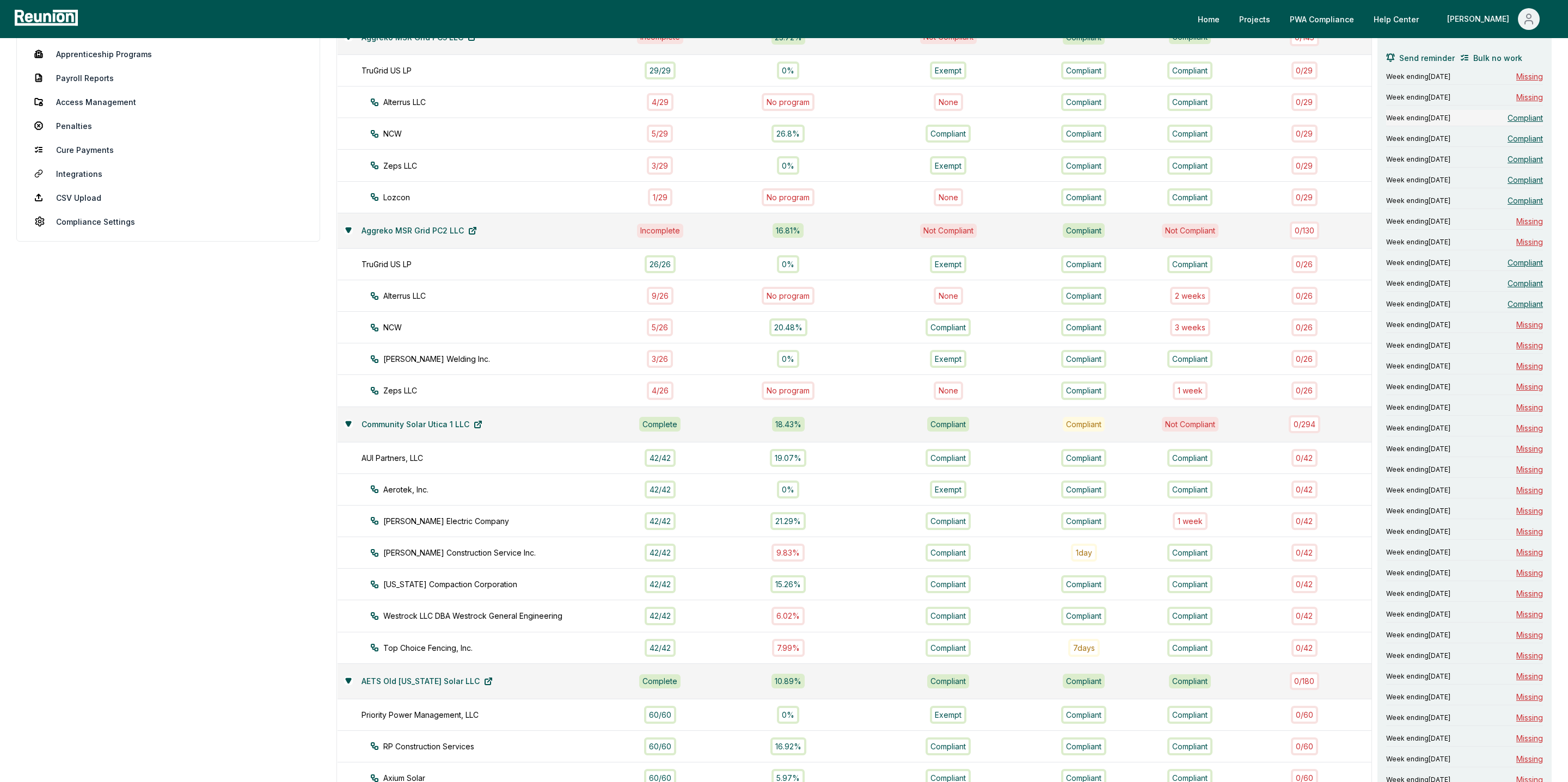
click at [1525, 116] on span "Compliant" at bounding box center [1525, 118] width 36 height 11
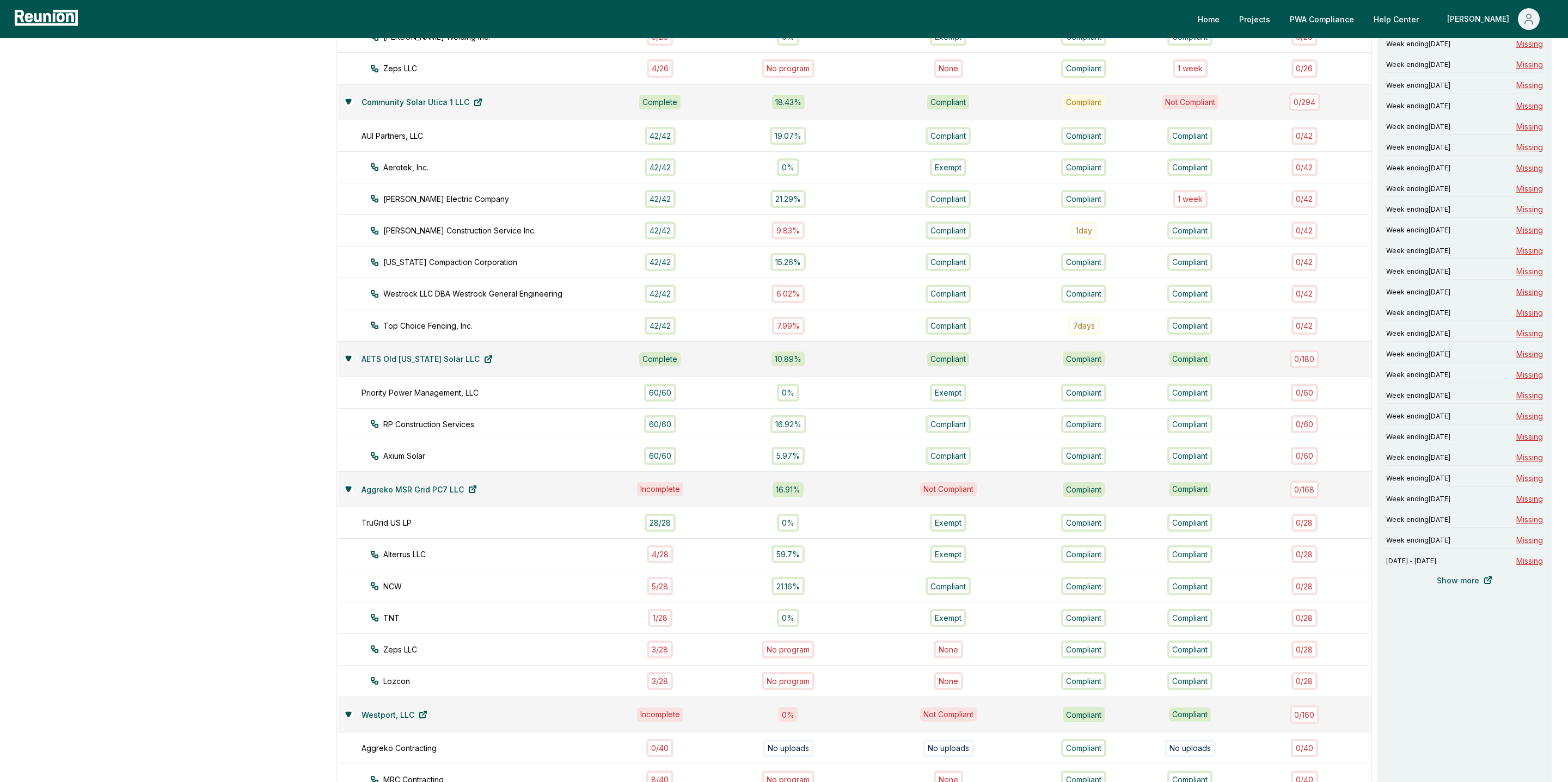
scroll to position [683, 0]
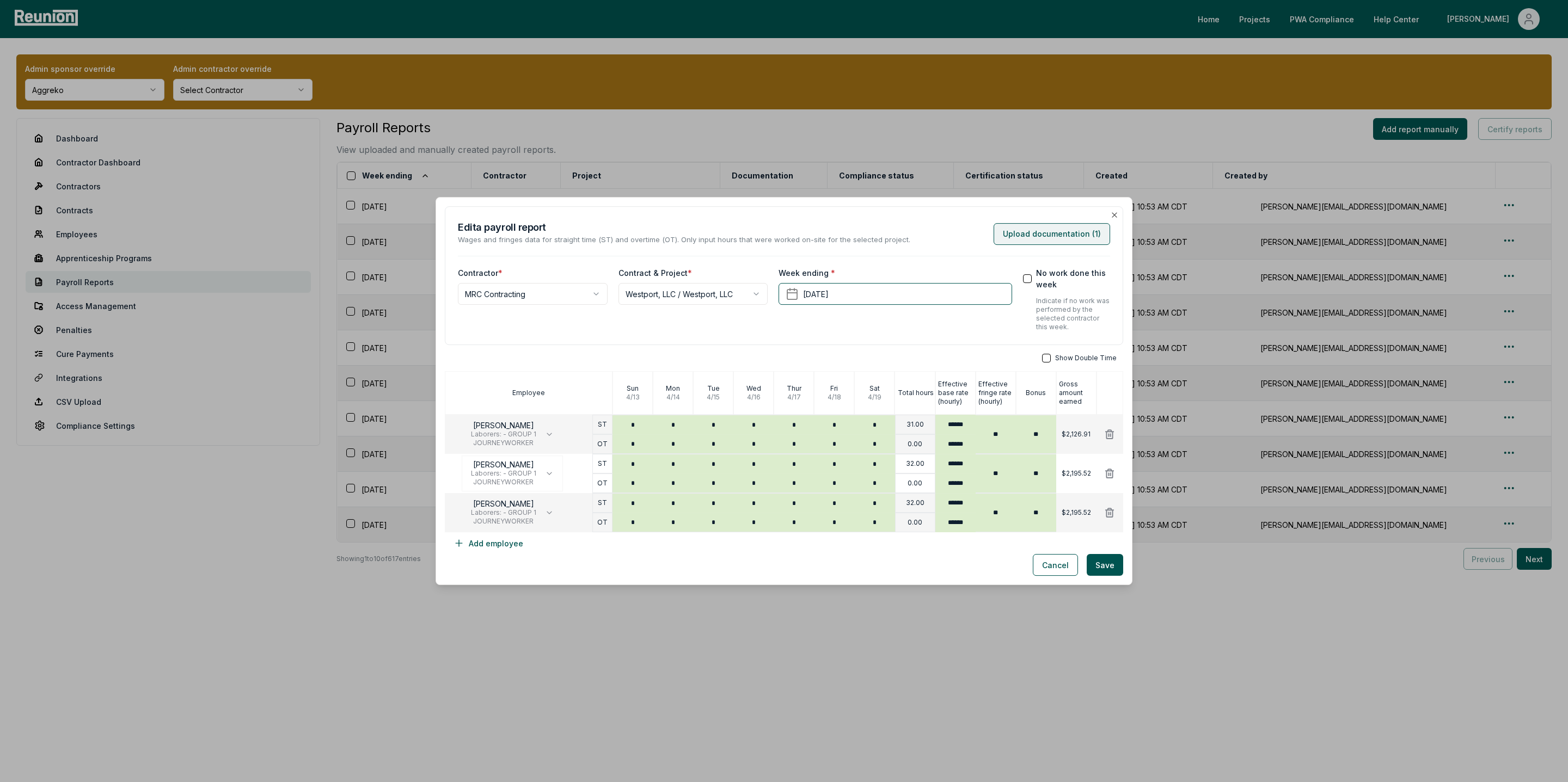
click at [1040, 237] on button "Upload documentation ( 1 )" at bounding box center [1052, 234] width 116 height 22
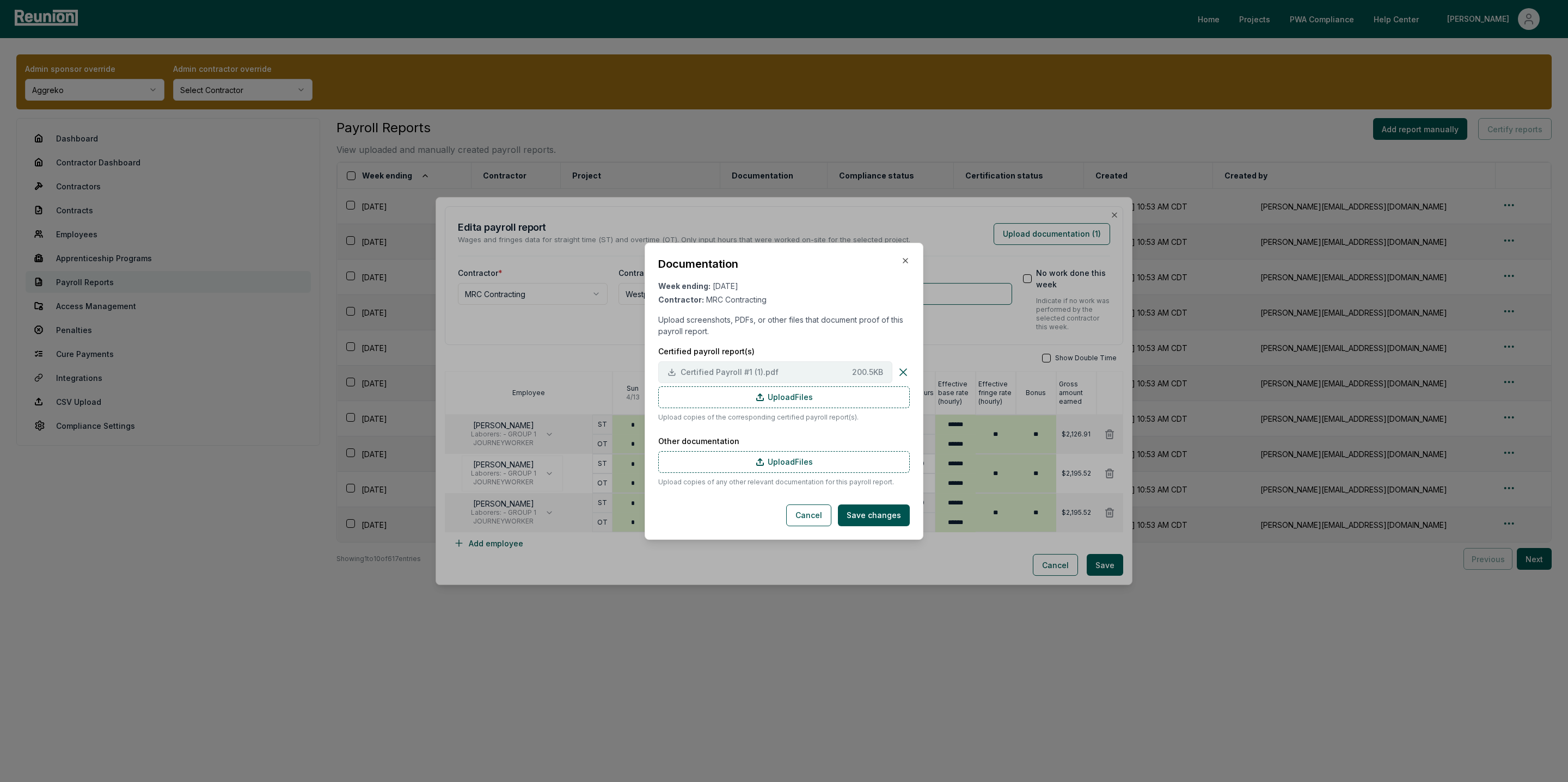
click at [699, 371] on span "Certified Payroll #1 (1).pdf" at bounding box center [764, 372] width 167 height 11
click at [906, 261] on icon "button" at bounding box center [906, 260] width 4 height 4
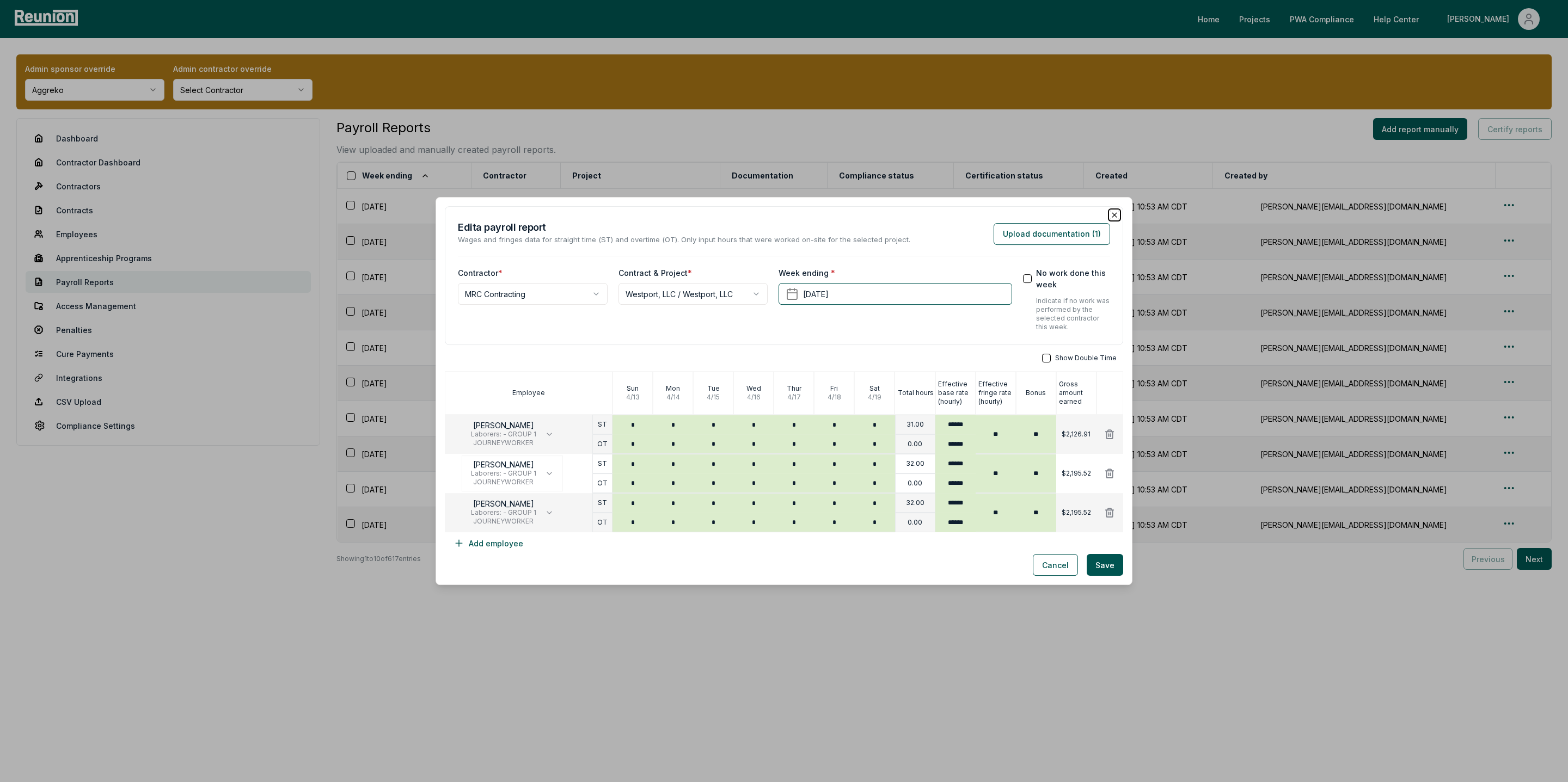
click at [1113, 211] on icon "button" at bounding box center [1114, 215] width 8 height 8
